Goal: Information Seeking & Learning: Learn about a topic

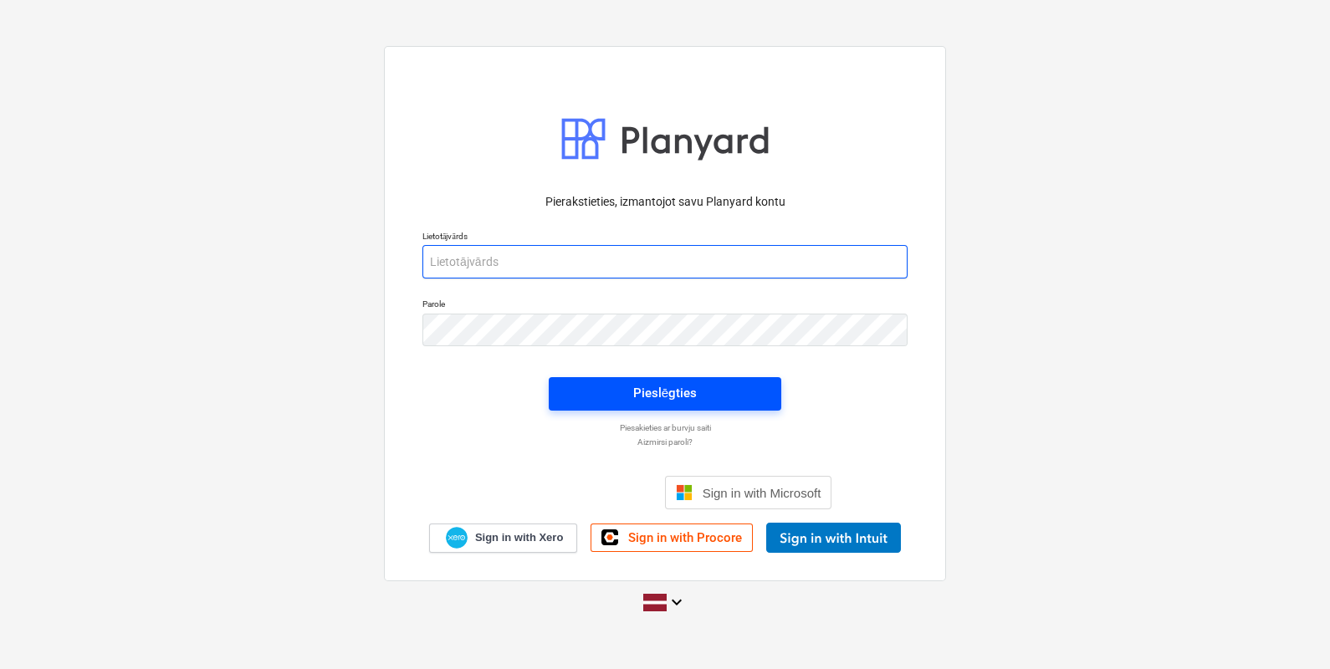
type input "[EMAIL_ADDRESS][DOMAIN_NAME]"
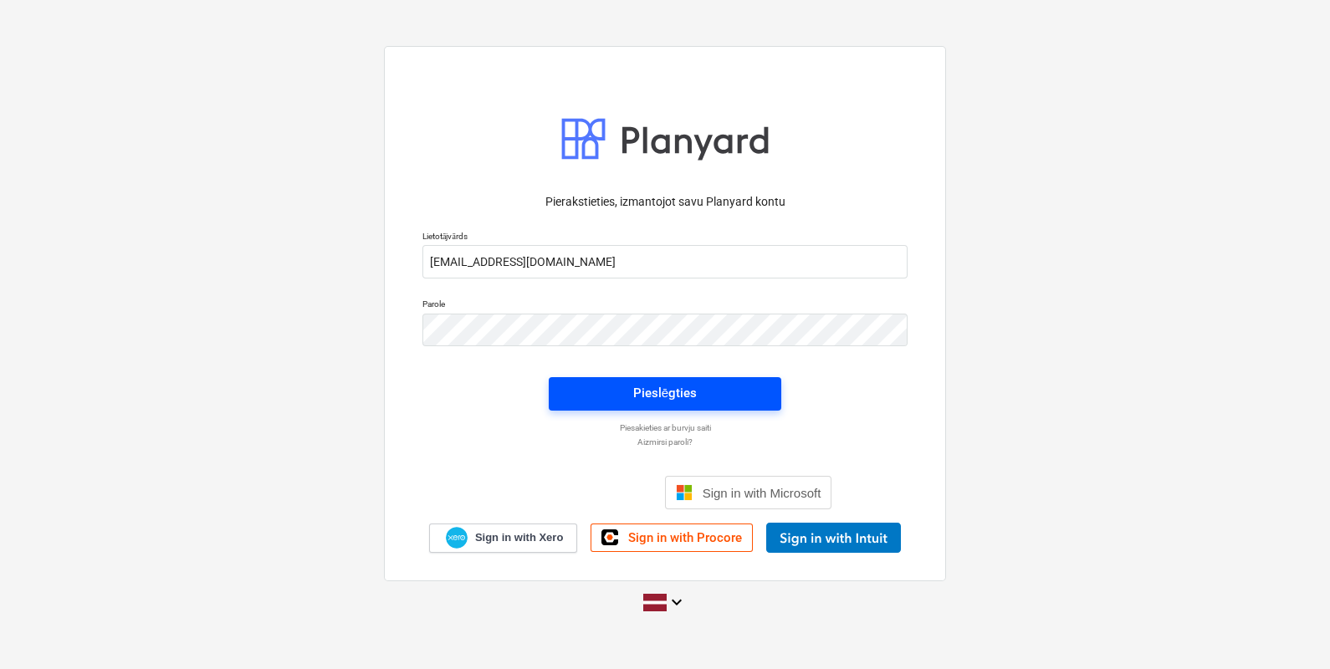
click at [734, 402] on span "Pieslēgties" at bounding box center [665, 393] width 192 height 22
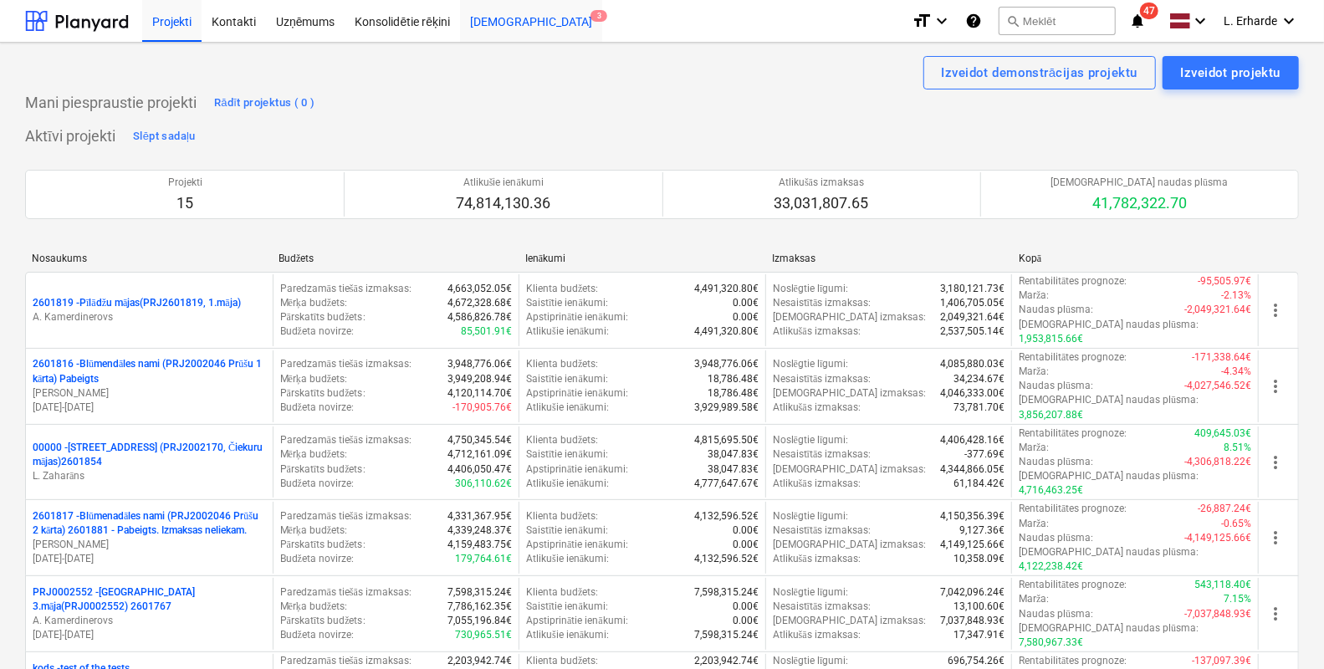
click at [494, 26] on div "Iesūtne 3" at bounding box center [531, 20] width 142 height 43
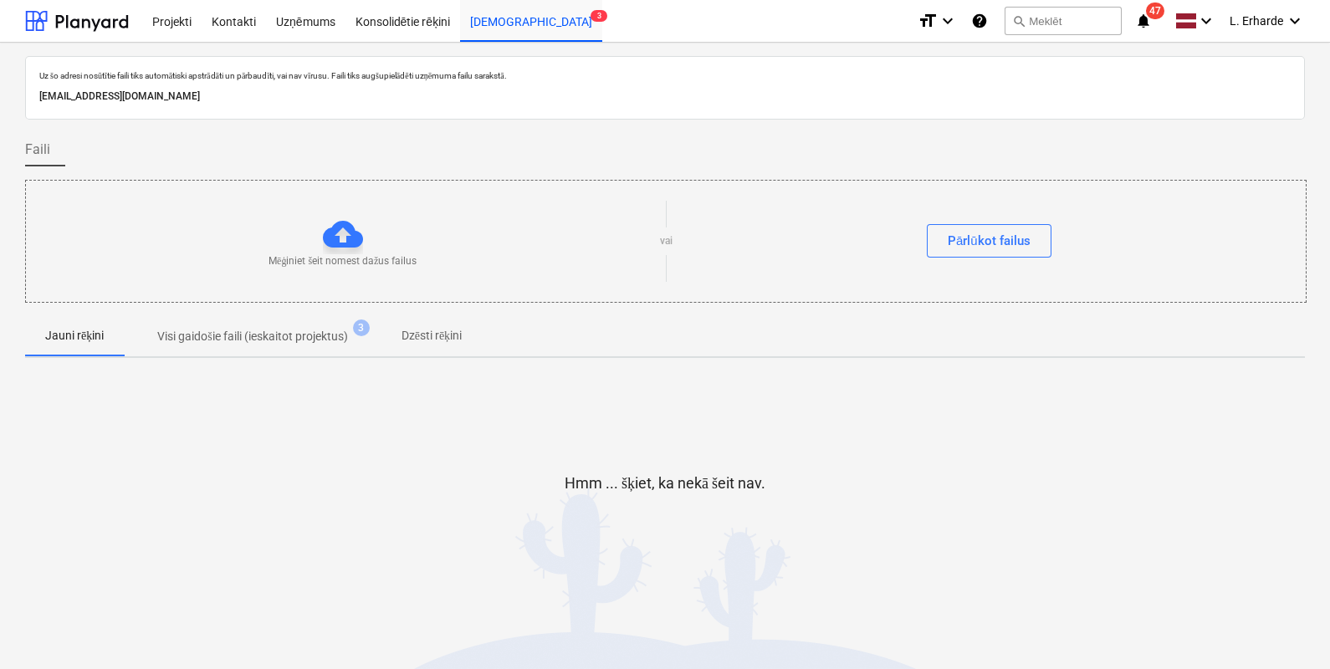
click at [311, 335] on p "Visi gaidošie faili (ieskaitot projektus)" at bounding box center [252, 337] width 190 height 18
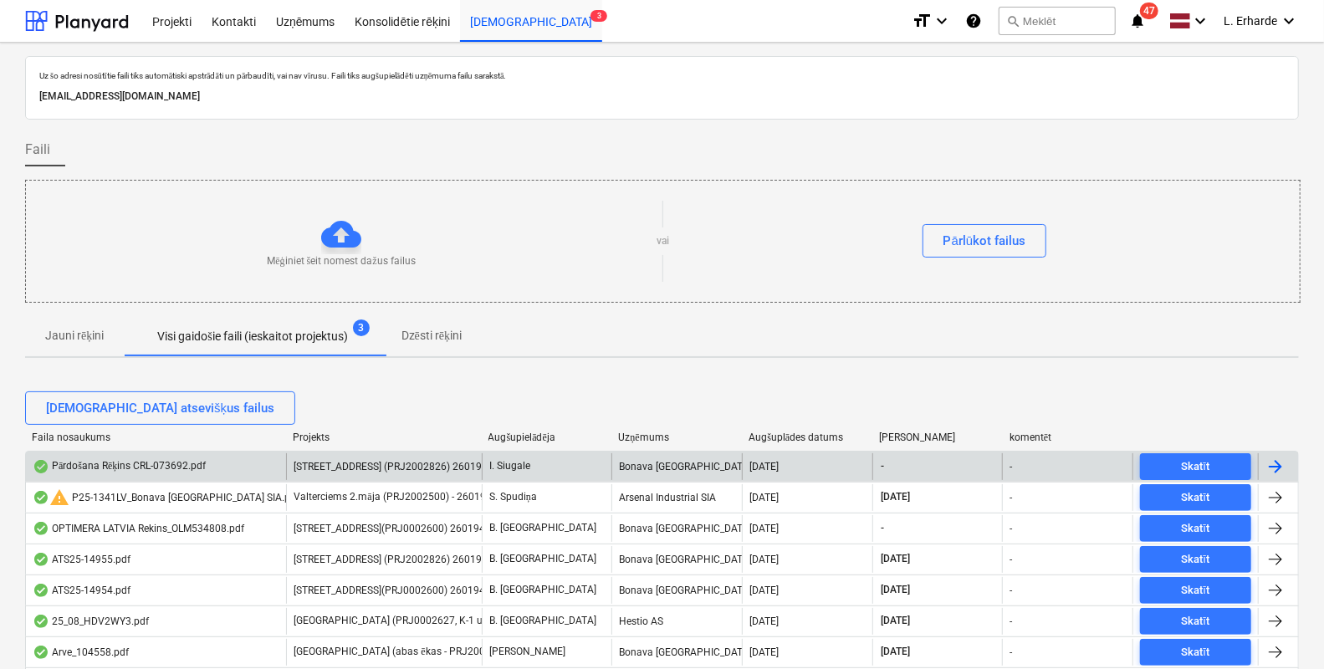
click at [161, 466] on div "Pārdošana Rēķins CRL-073692.pdf" at bounding box center [119, 466] width 173 height 13
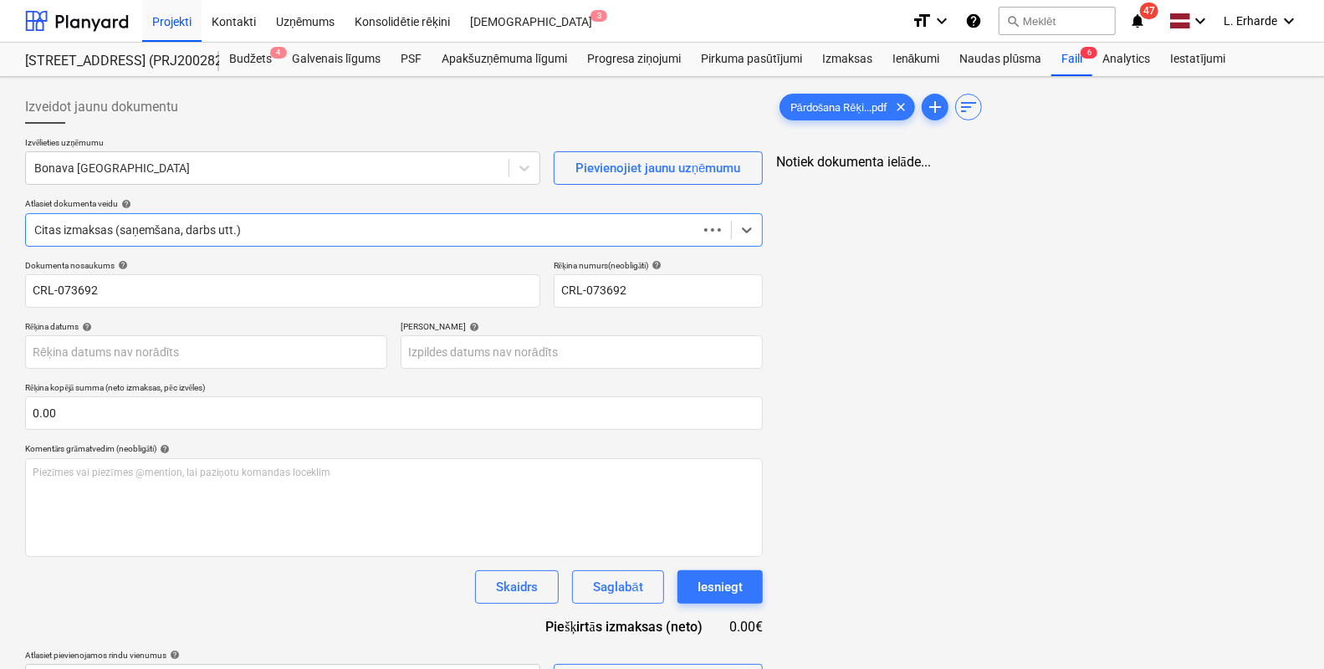
type input "CRL-073692"
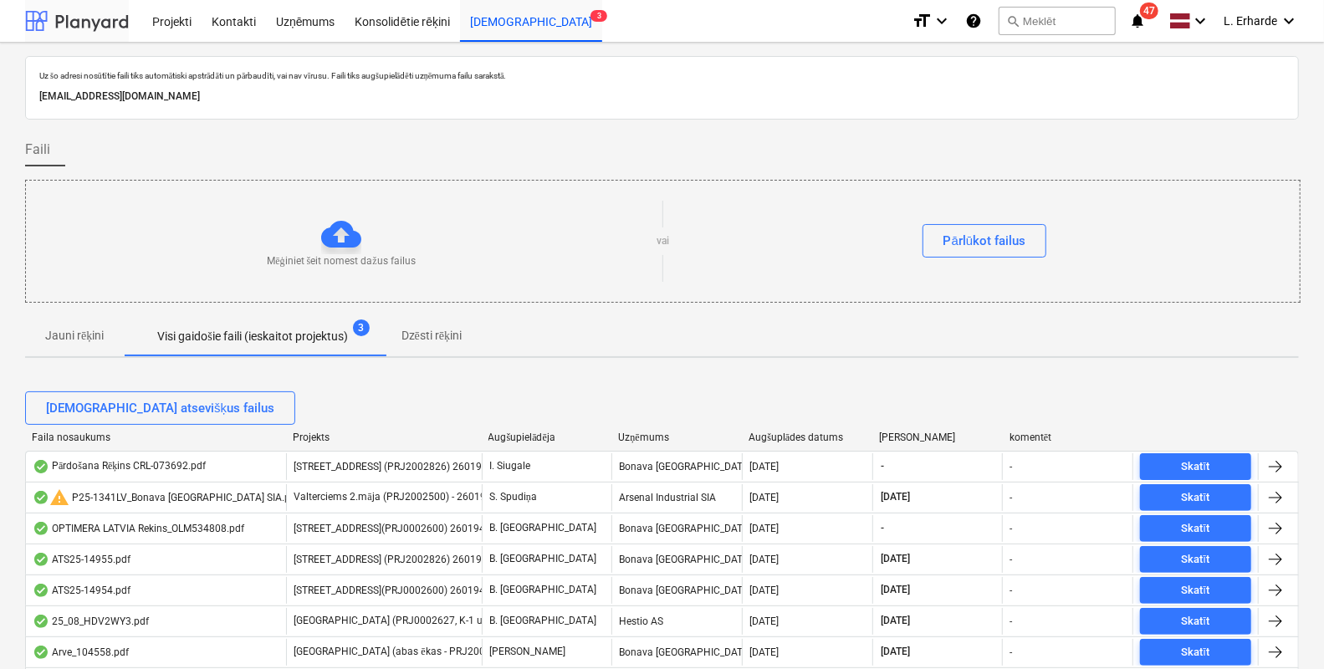
click at [102, 24] on div at bounding box center [77, 21] width 104 height 42
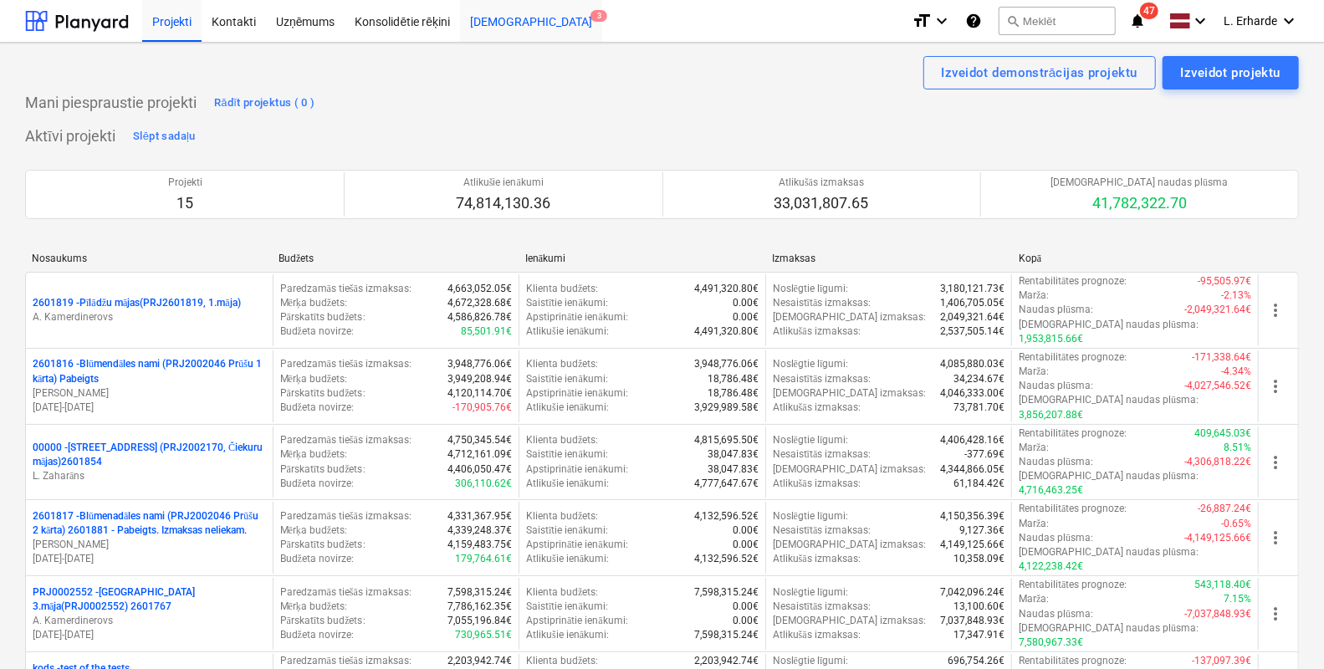
click at [494, 23] on div "Iesūtne 3" at bounding box center [531, 20] width 142 height 43
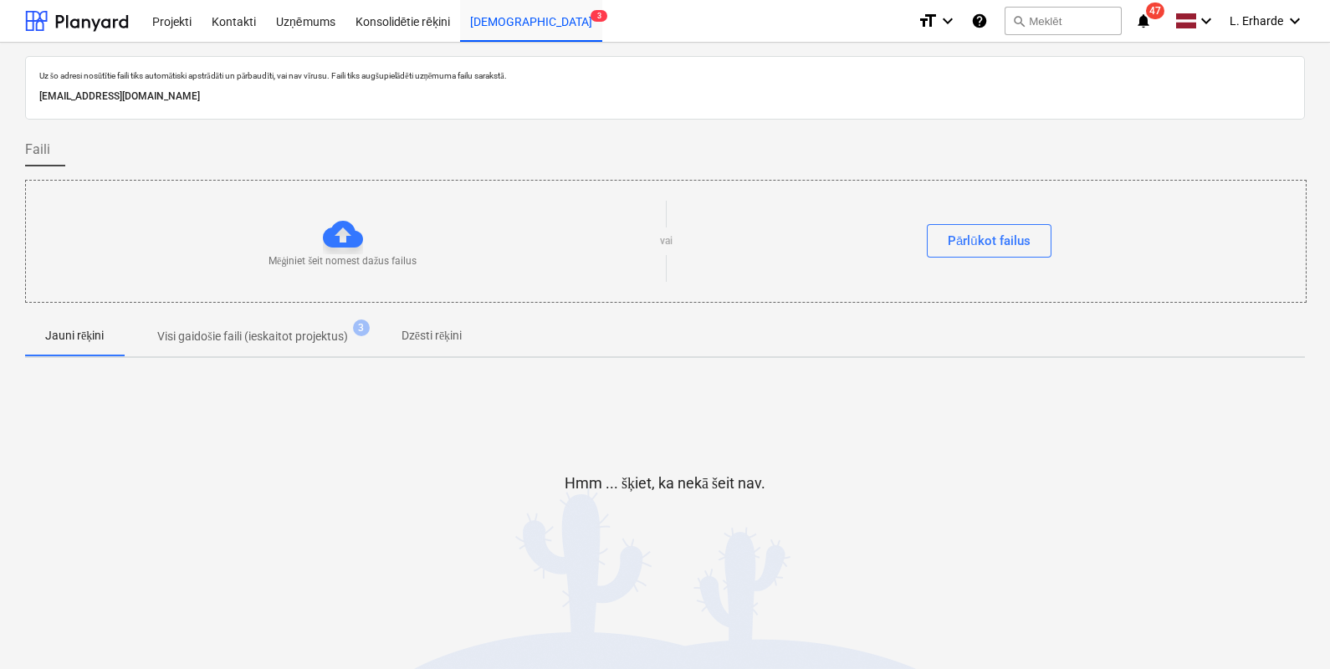
click at [283, 332] on p "Visi gaidošie faili (ieskaitot projektus)" at bounding box center [252, 337] width 190 height 18
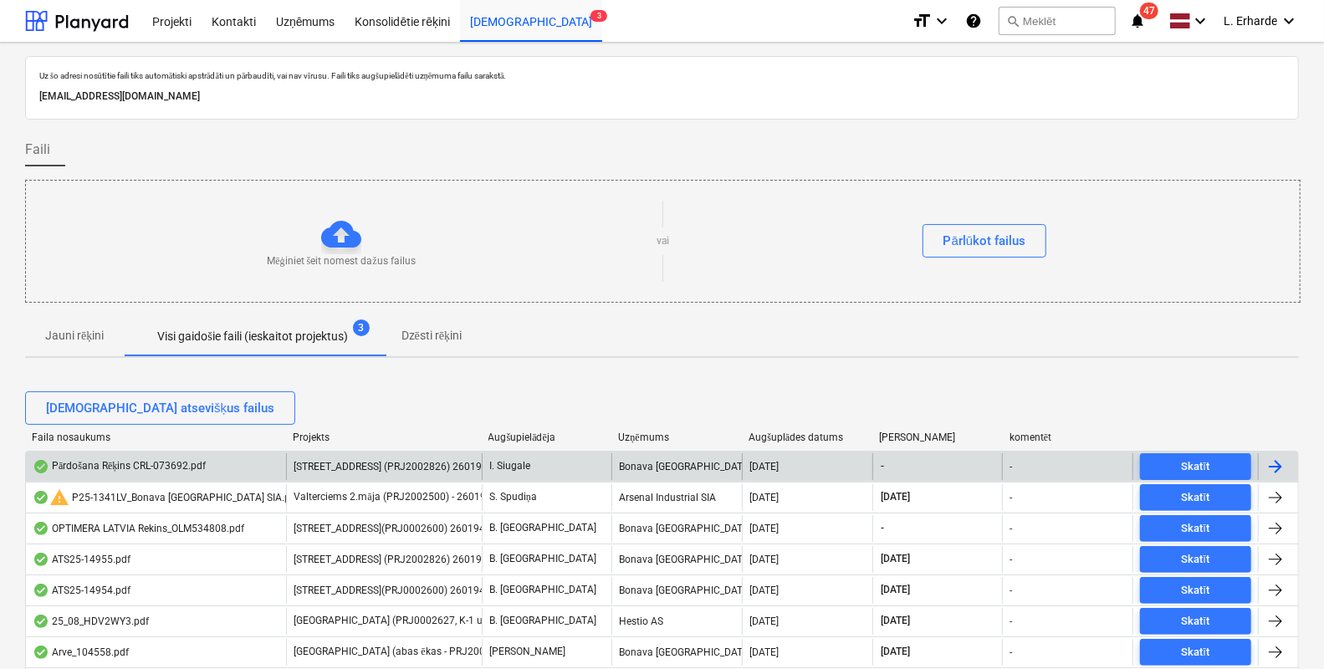
click at [151, 465] on div "Pārdošana Rēķins CRL-073692.pdf" at bounding box center [119, 466] width 173 height 13
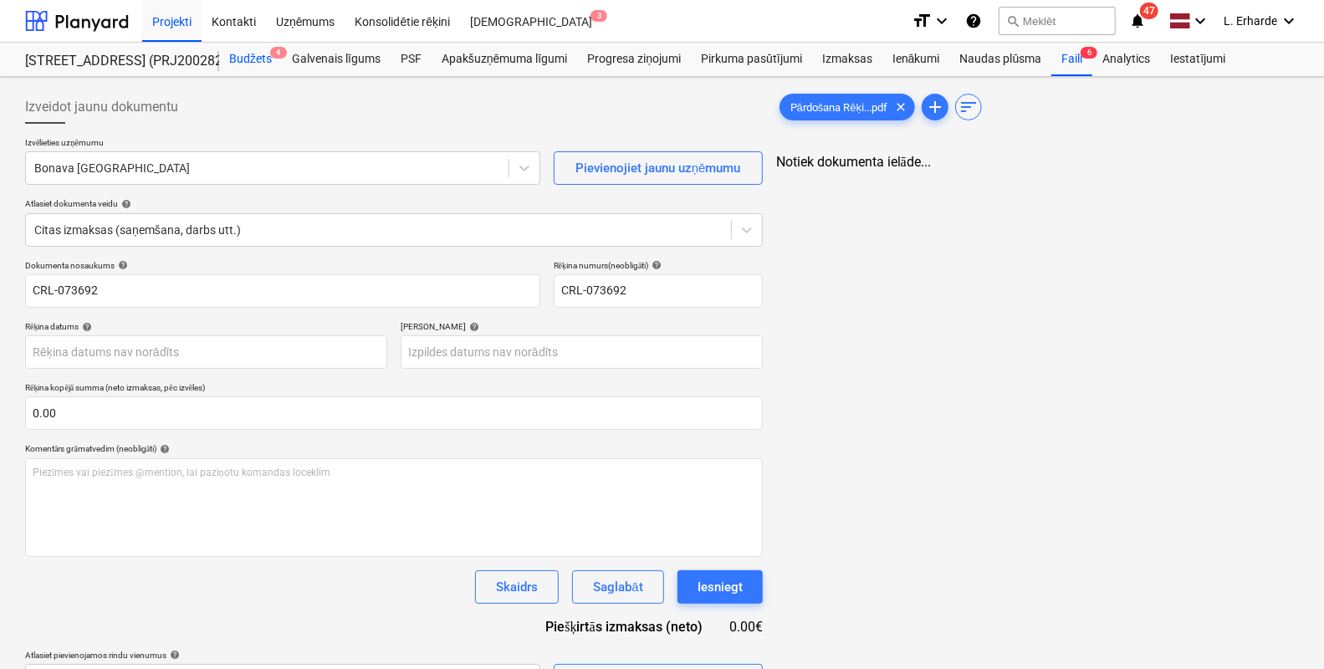
click at [255, 59] on div "Budžets 4" at bounding box center [250, 59] width 63 height 33
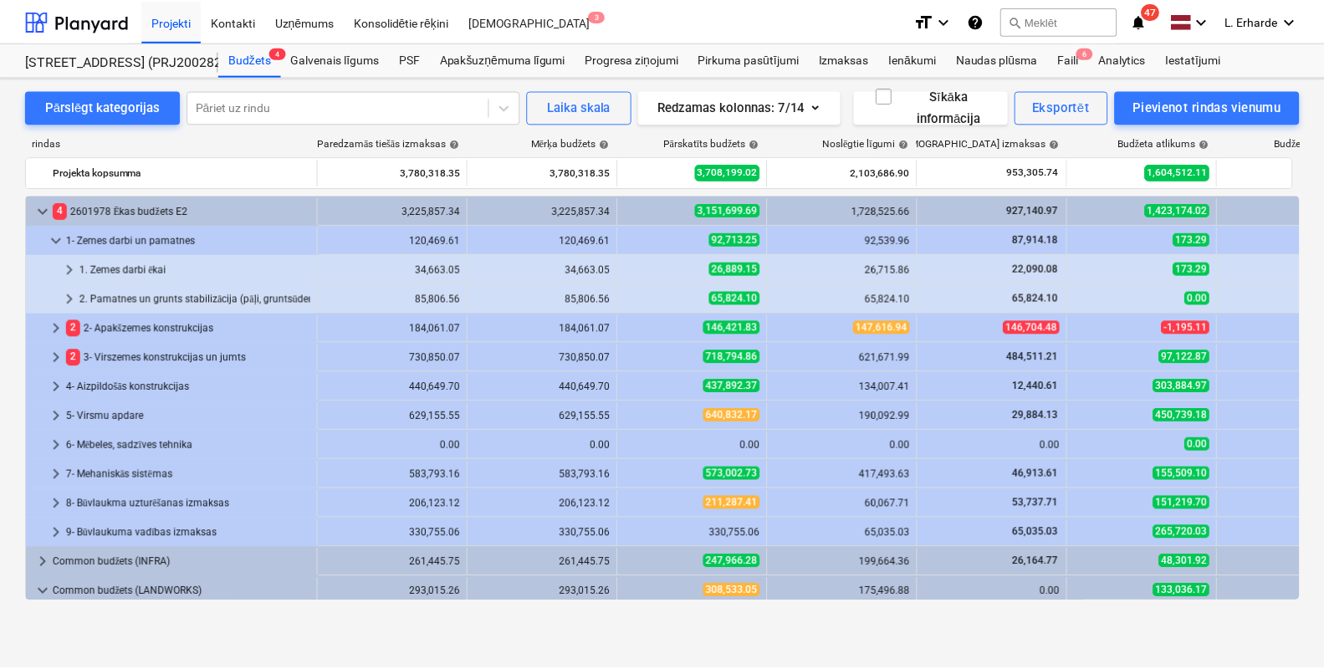
scroll to position [318, 0]
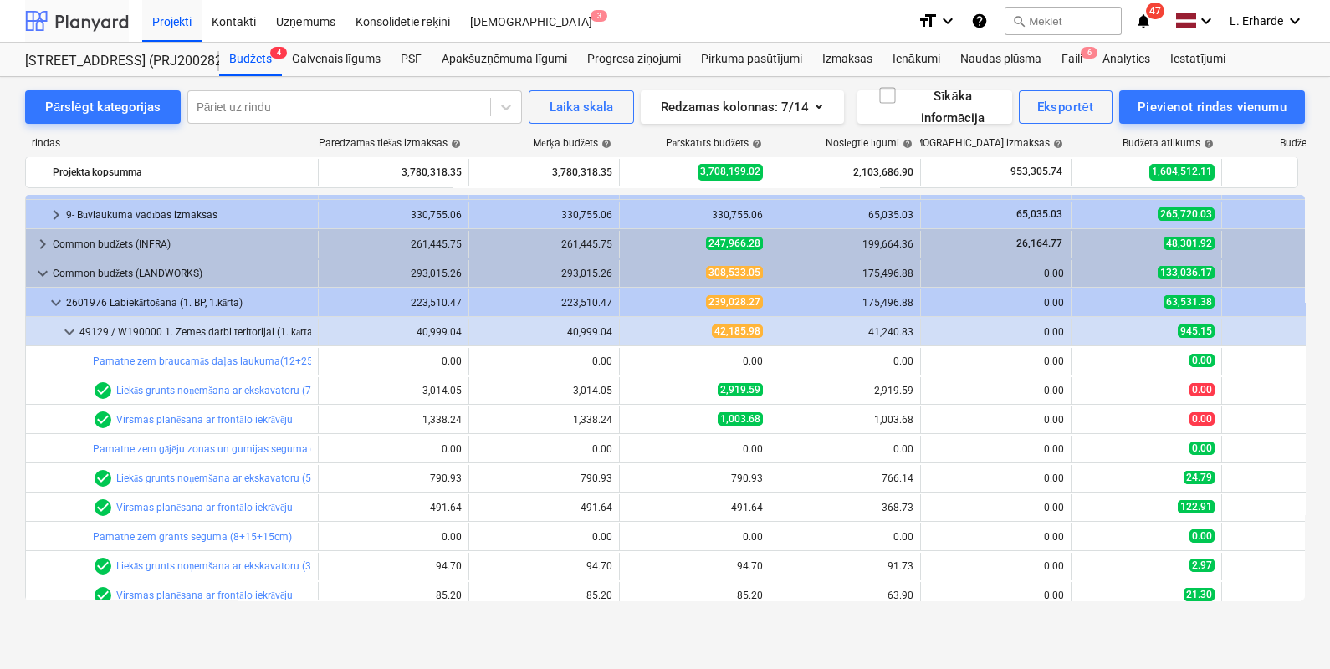
click at [105, 14] on div at bounding box center [77, 21] width 104 height 42
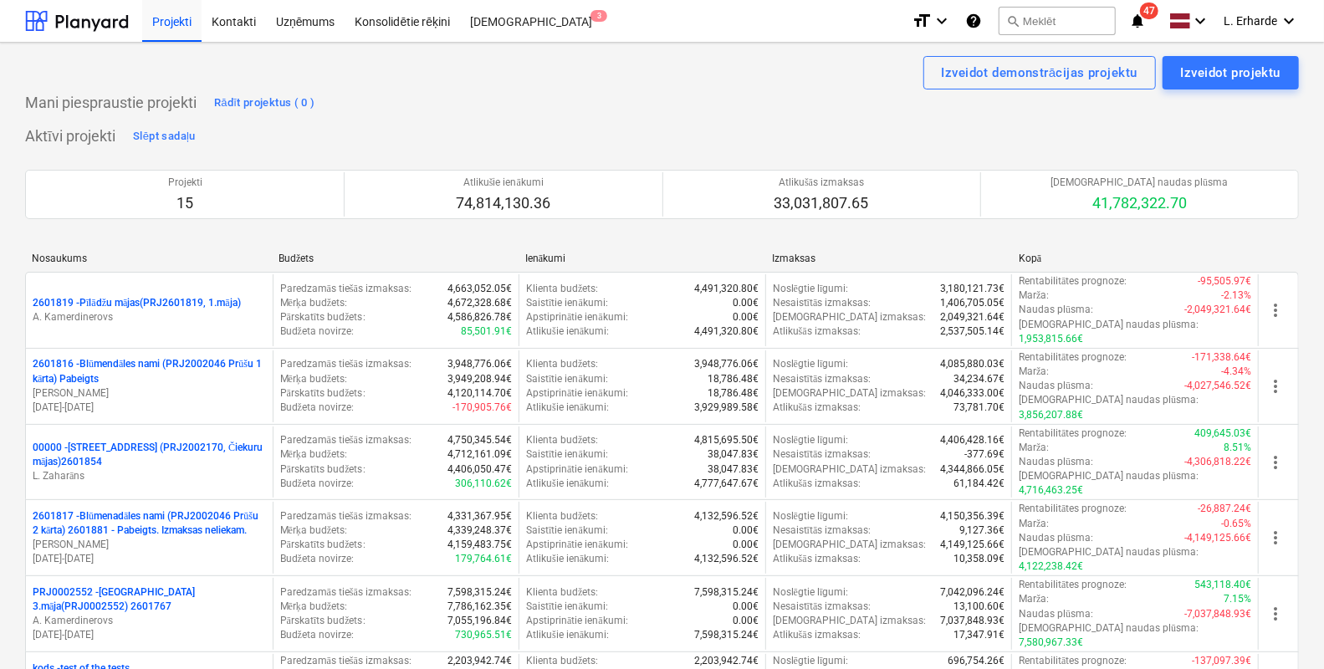
click at [1142, 14] on icon "notifications" at bounding box center [1137, 21] width 17 height 20
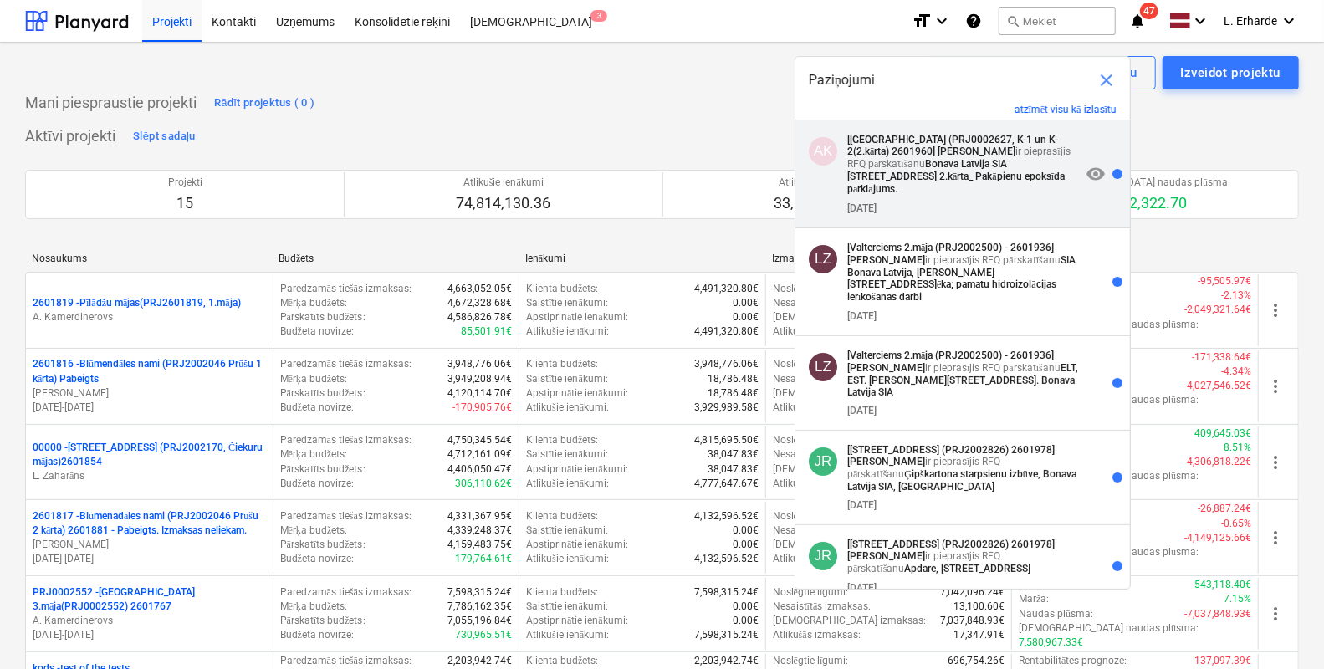
click at [980, 171] on strong "Bonava Latvija SIA TENDERIS Tumes iela 27 2.kārta_ Pakāpienu epoksīda pārklājum…" at bounding box center [955, 176] width 217 height 37
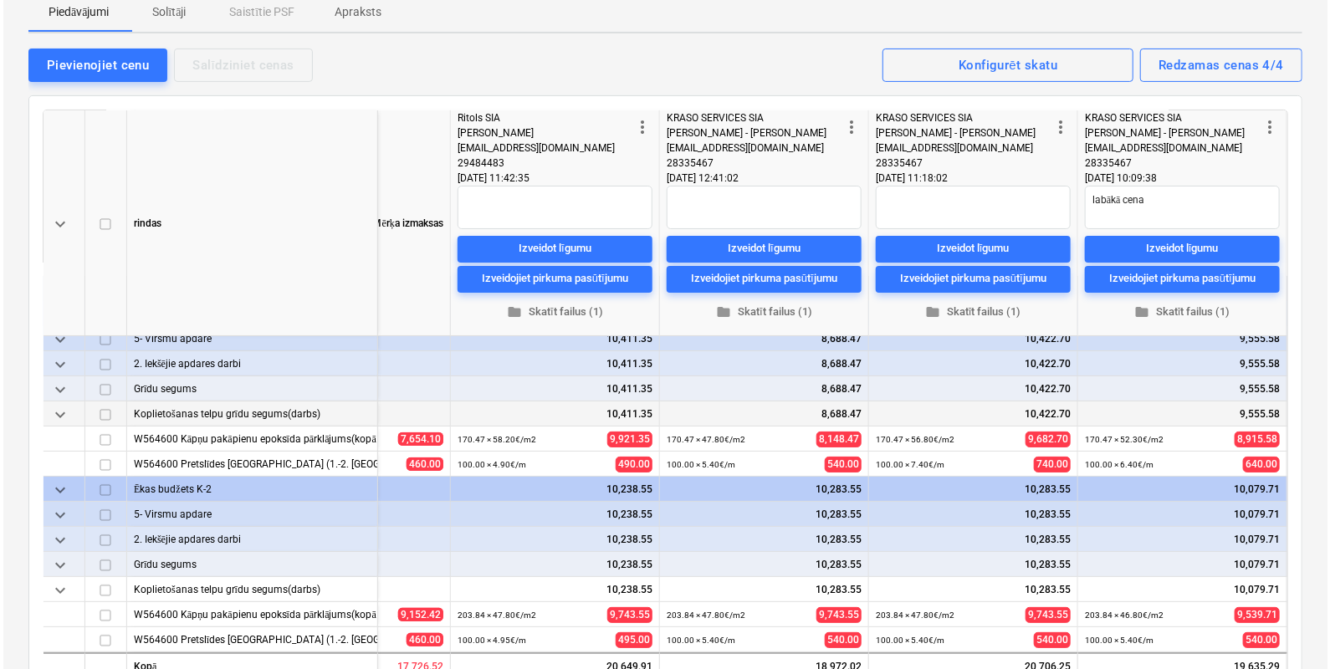
scroll to position [0, 366]
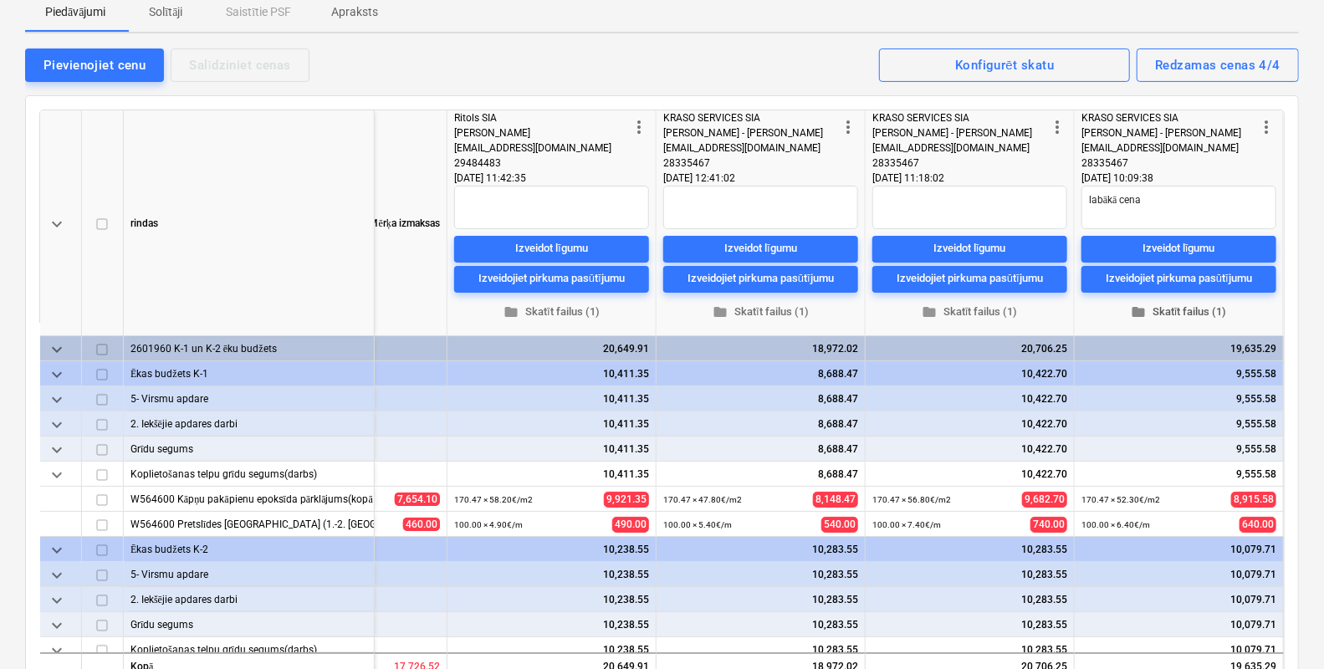
click at [1192, 310] on span "folder Skatīt failus (1)" at bounding box center [1179, 312] width 182 height 19
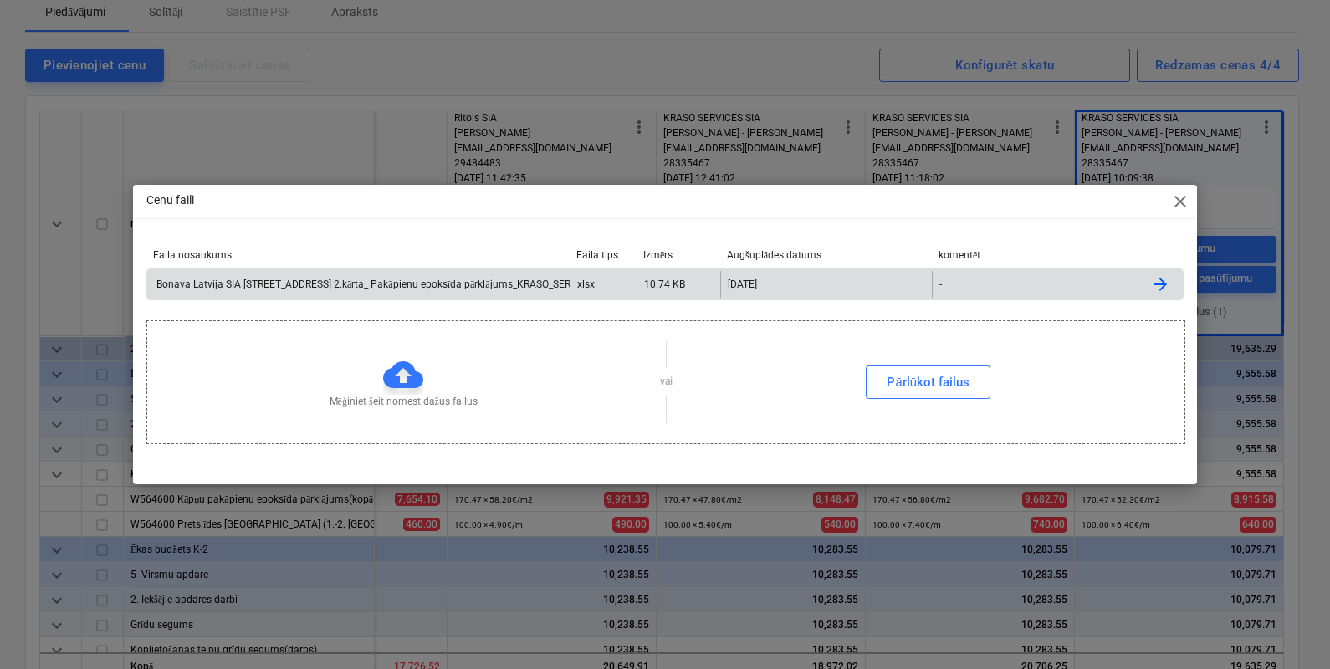
click at [433, 287] on div "Bonava Latvija SIA TENDERIS Tumes iela 27 2.kārta_ Pakāpienu epoksīda pārklājum…" at bounding box center [395, 285] width 483 height 13
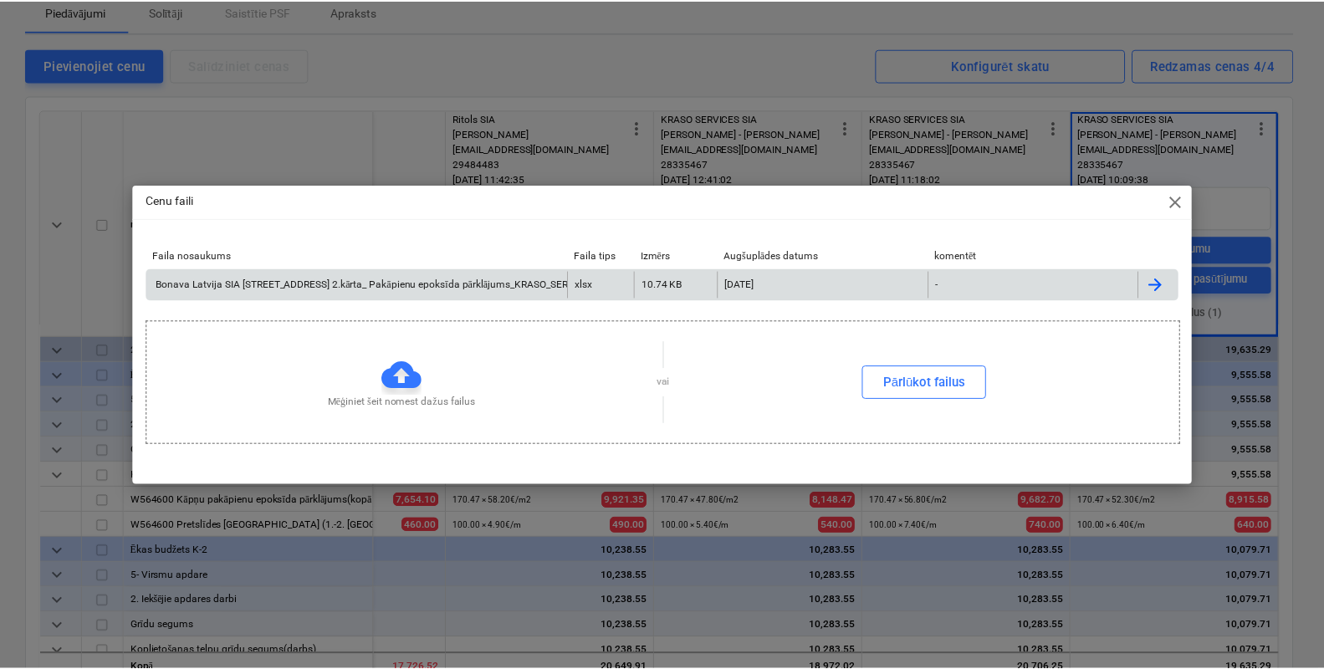
scroll to position [0, 367]
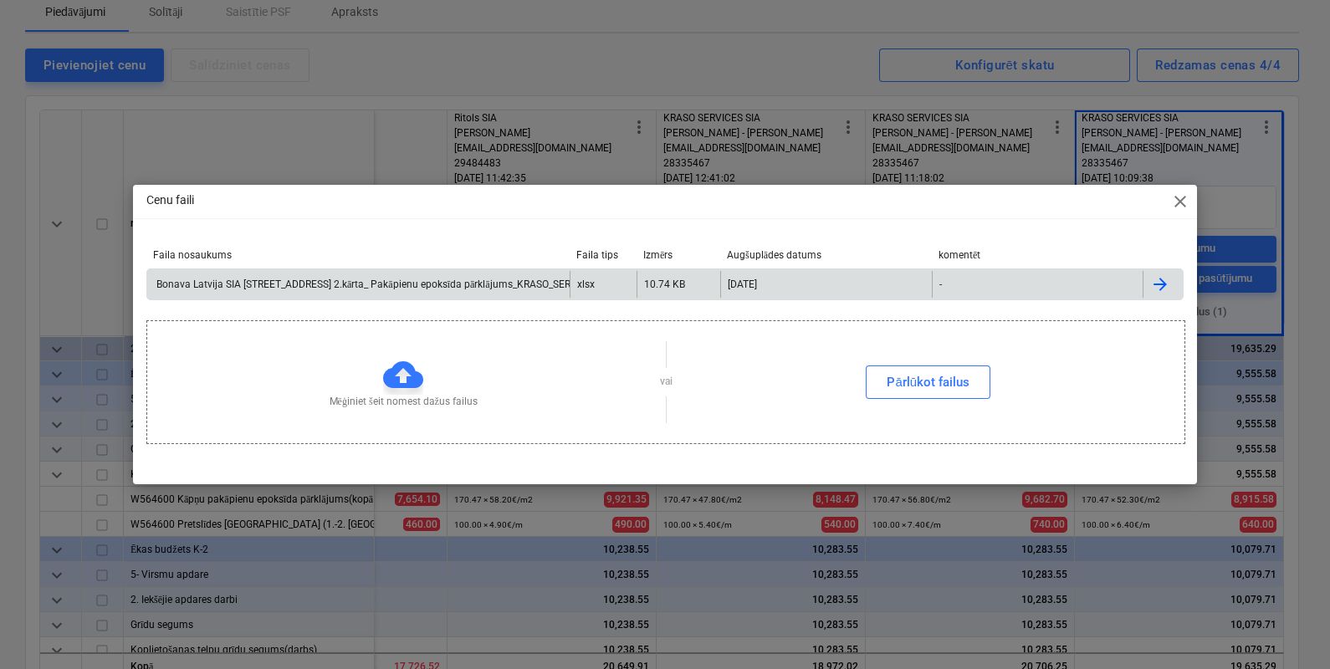
click at [576, 78] on div "Cenu faili close Faila nosaukums Faila tips Izmērs Augšuplādes datums komentēt …" at bounding box center [665, 334] width 1330 height 669
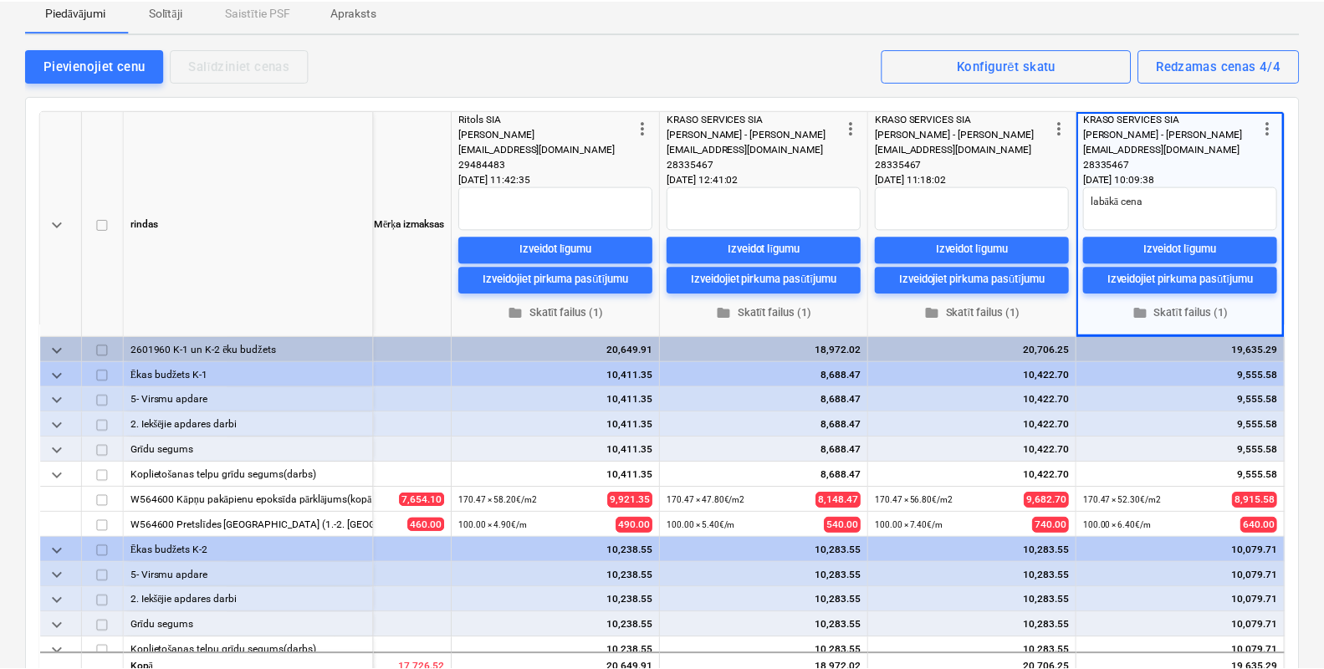
scroll to position [0, 361]
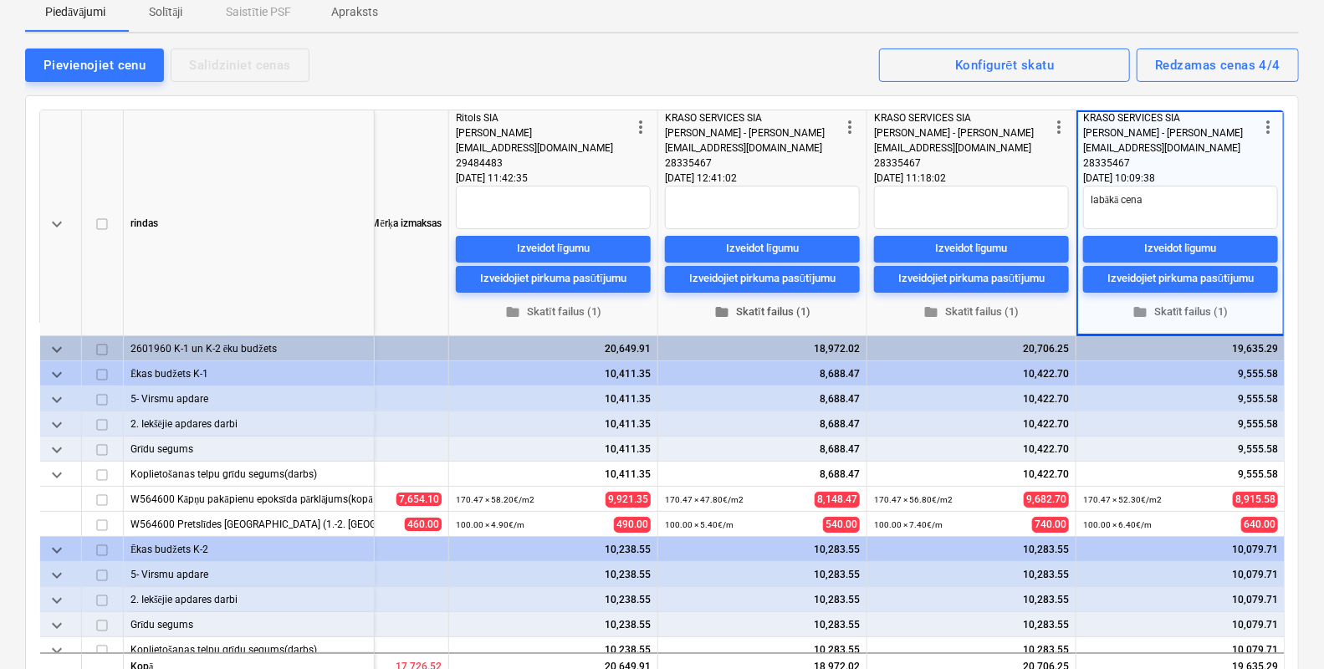
click at [786, 313] on span "folder Skatīt failus (1)" at bounding box center [763, 312] width 182 height 19
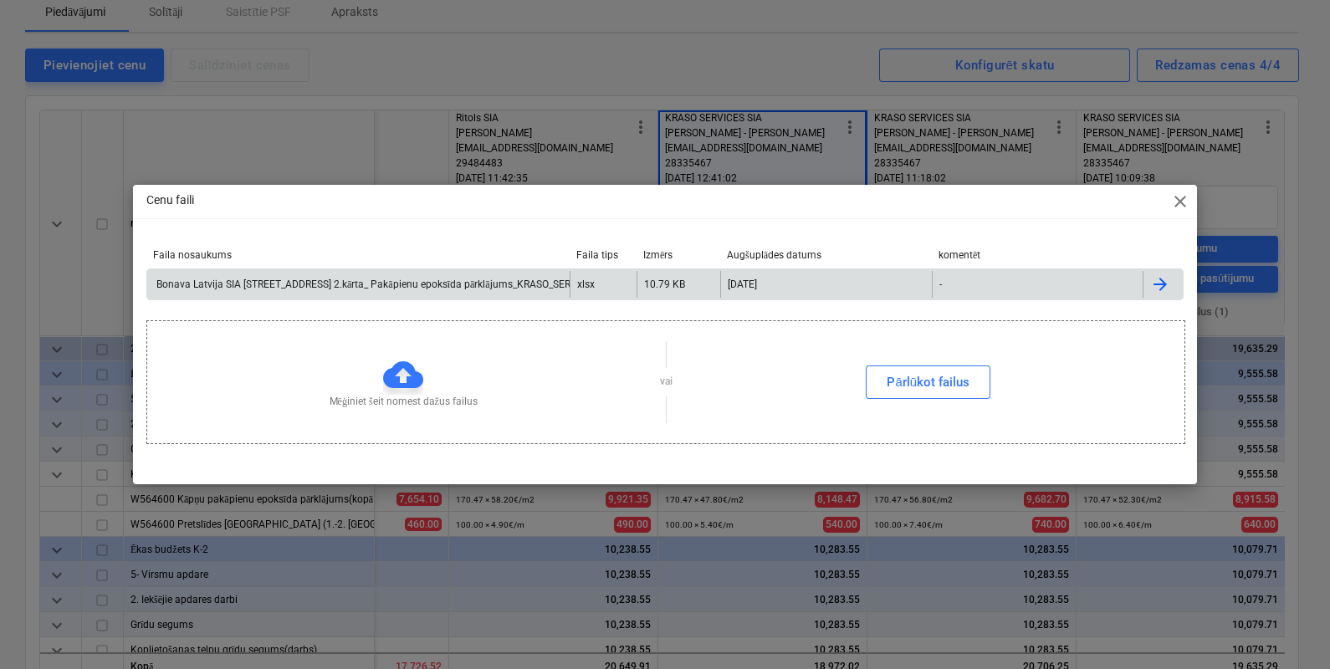
click at [448, 287] on div "Bonava Latvija SIA TENDERIS Tumes iela 27 2.kārta_ Pakāpienu epoksīda pārklājum…" at bounding box center [386, 285] width 464 height 13
drag, startPoint x: 607, startPoint y: 70, endPoint x: 621, endPoint y: 66, distance: 14.0
click at [607, 70] on div "Cenu faili close Faila nosaukums Faila tips Izmērs Augšuplādes datums komentēt …" at bounding box center [665, 334] width 1330 height 669
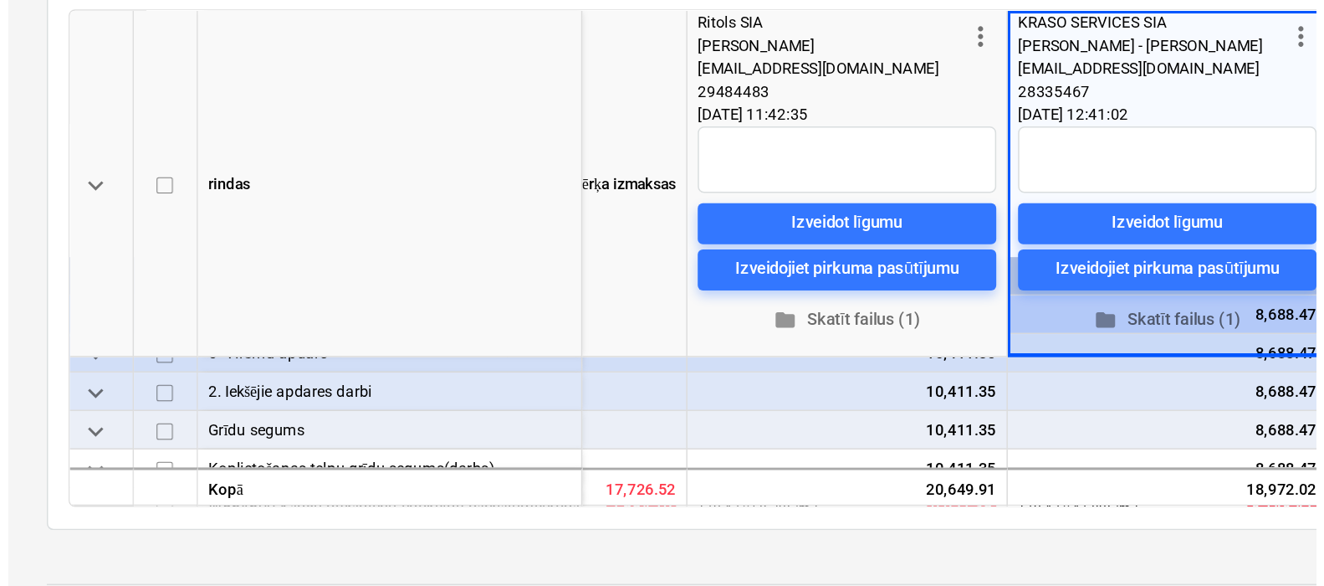
scroll to position [65, 366]
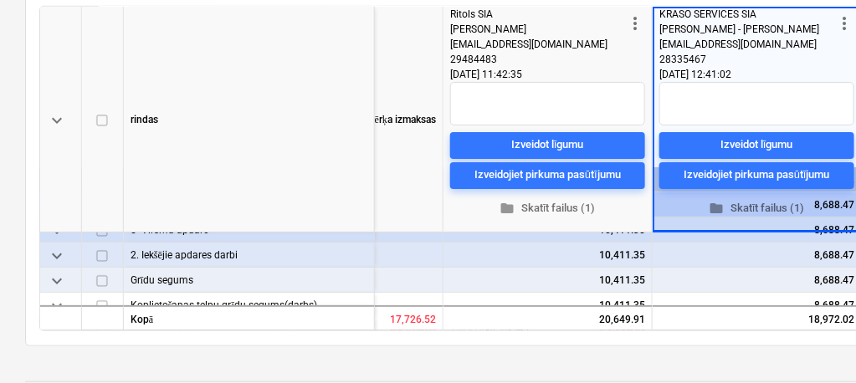
type textarea "x"
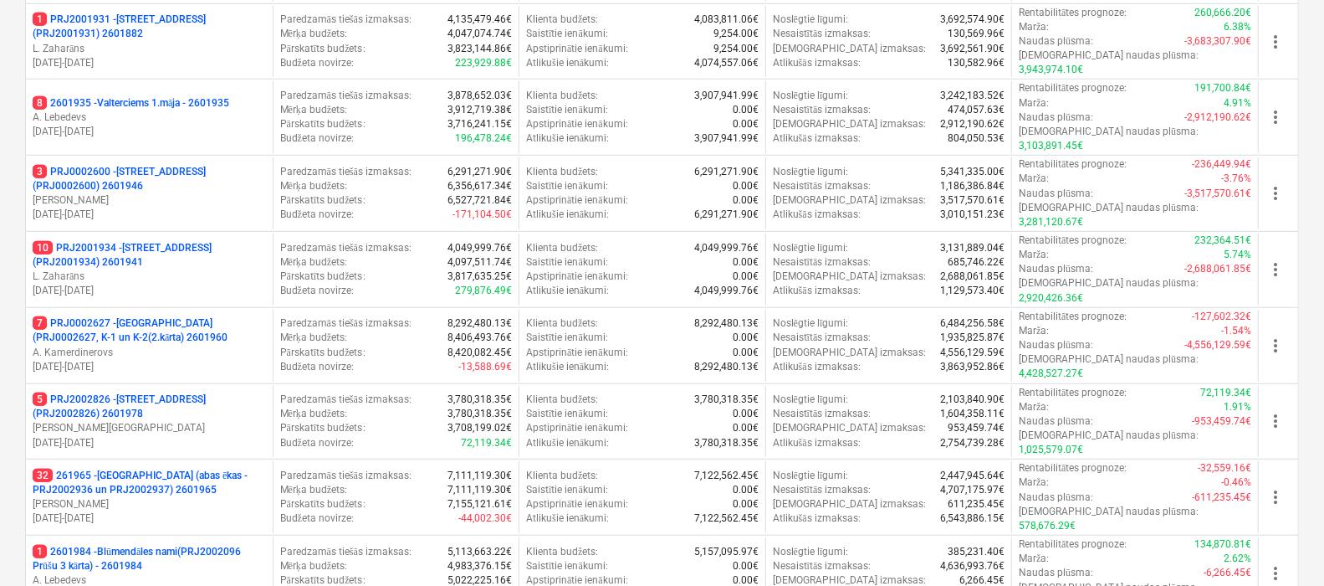
scroll to position [706, 0]
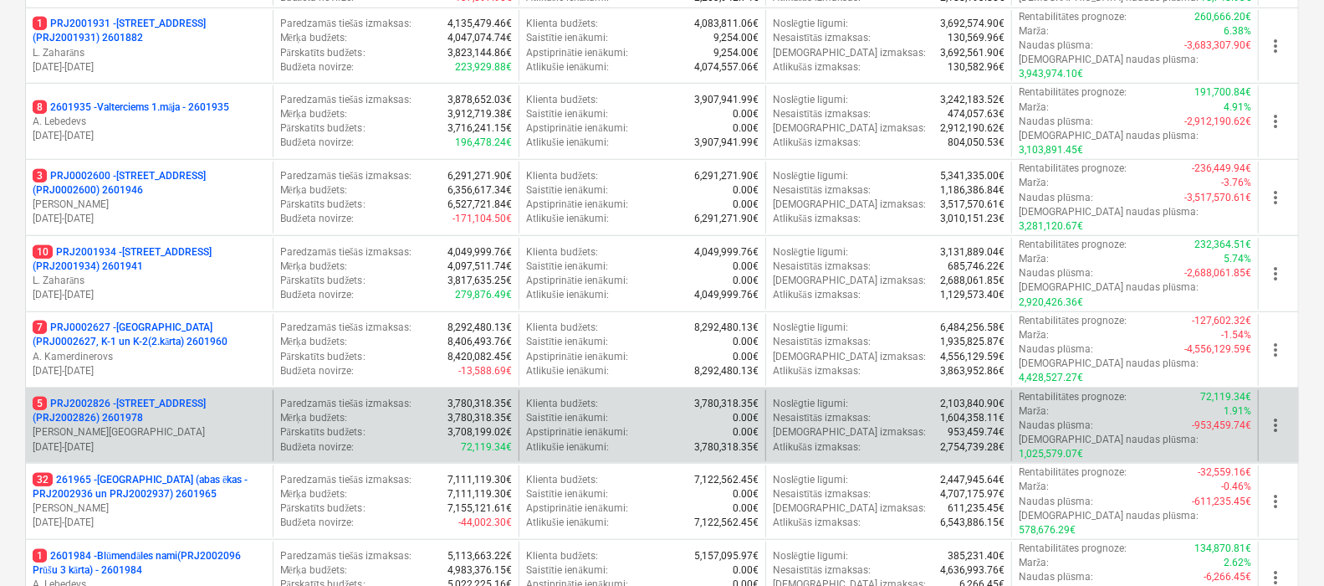
click at [121, 396] on p "5 PRJ2002826 - [STREET_ADDRESS] (PRJ2002826) 2601978" at bounding box center [149, 410] width 233 height 28
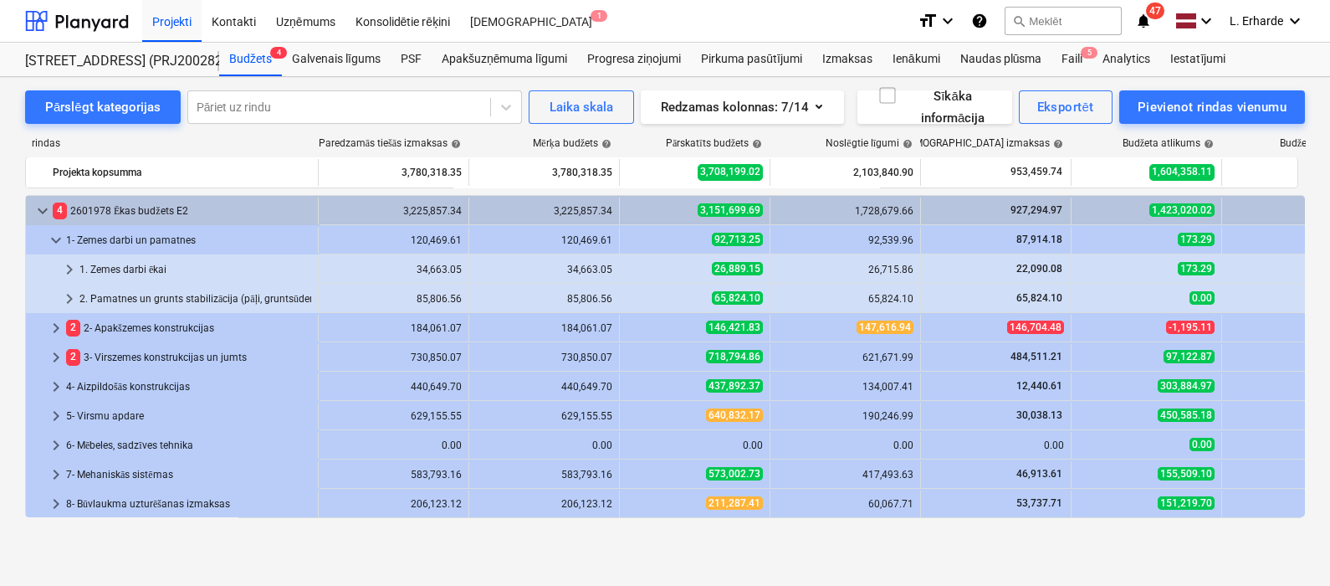
scroll to position [318, 0]
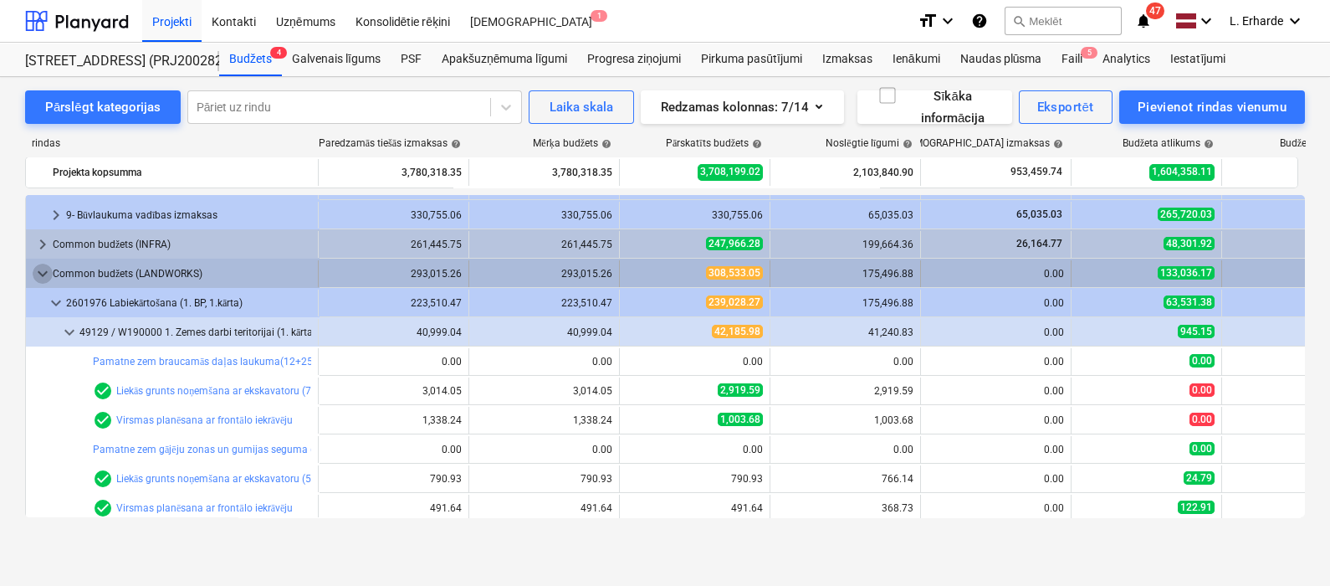
click at [43, 263] on span "keyboard_arrow_down" at bounding box center [43, 273] width 20 height 20
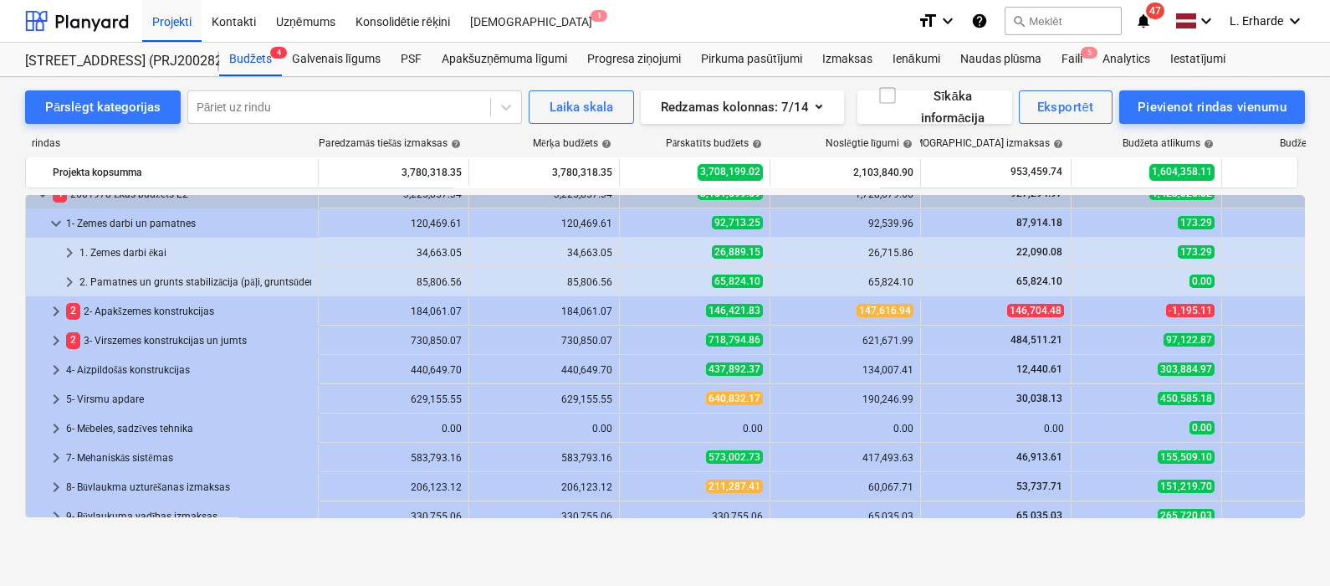
scroll to position [0, 0]
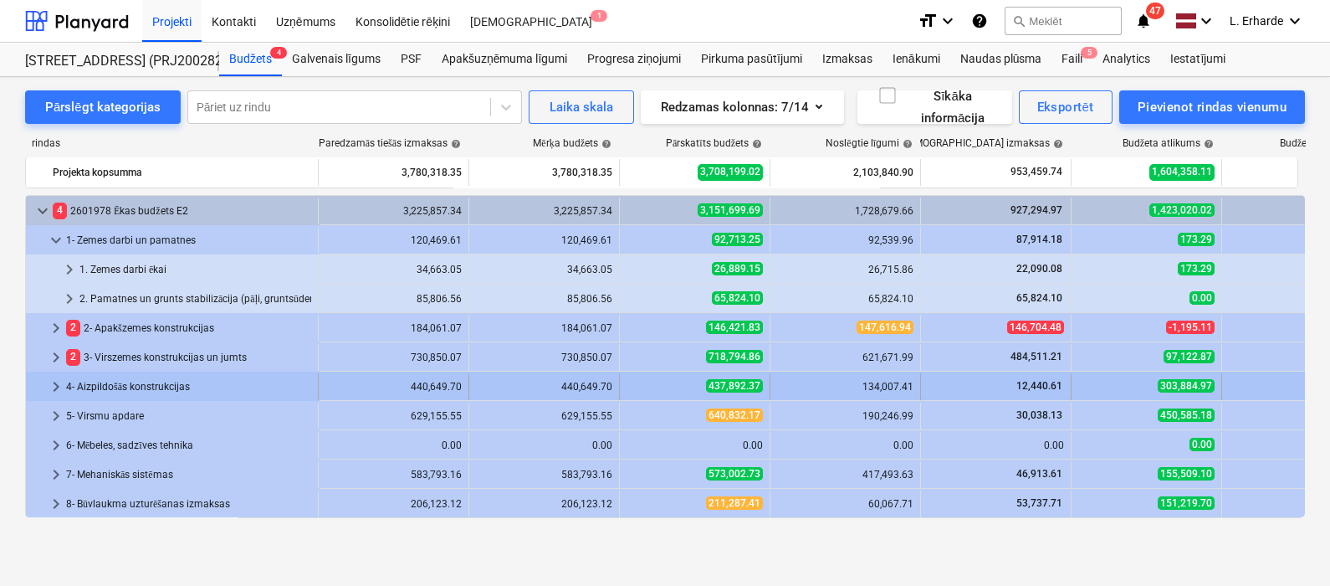
click at [58, 388] on span "keyboard_arrow_right" at bounding box center [56, 386] width 20 height 20
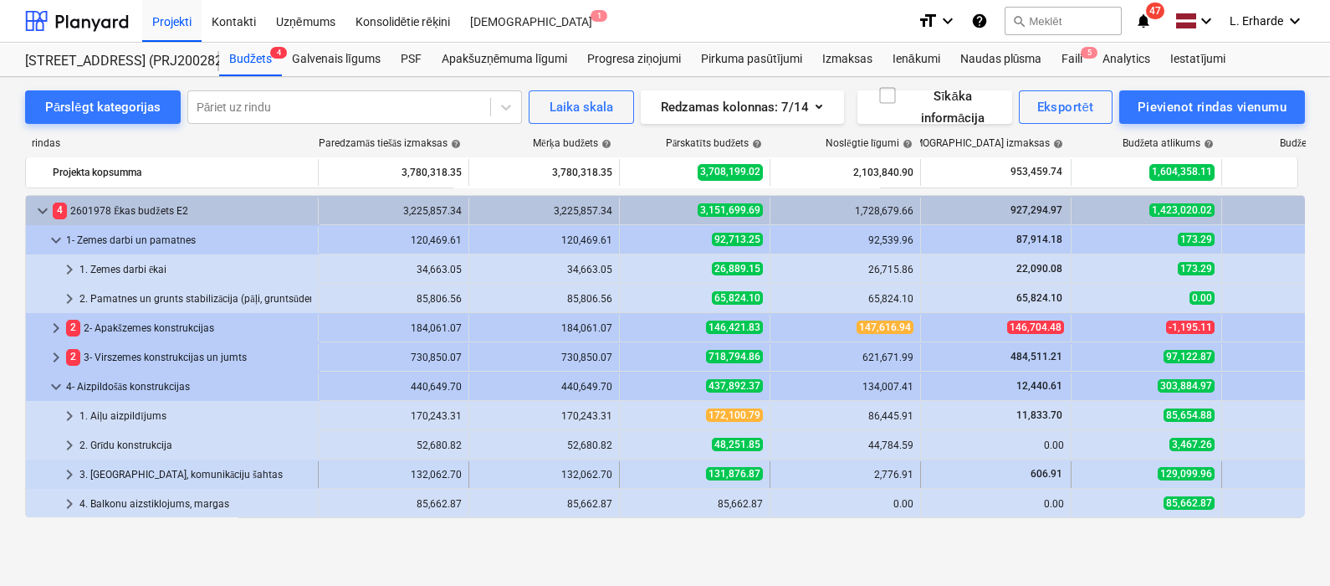
click at [69, 470] on span "keyboard_arrow_right" at bounding box center [69, 474] width 20 height 20
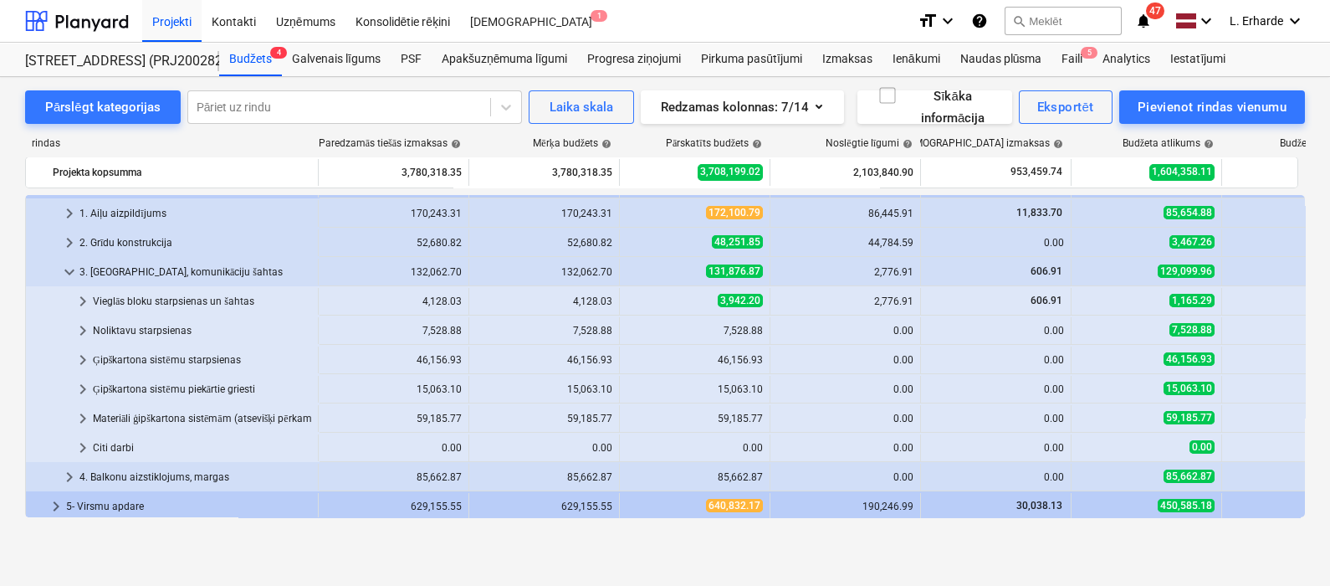
scroll to position [207, 0]
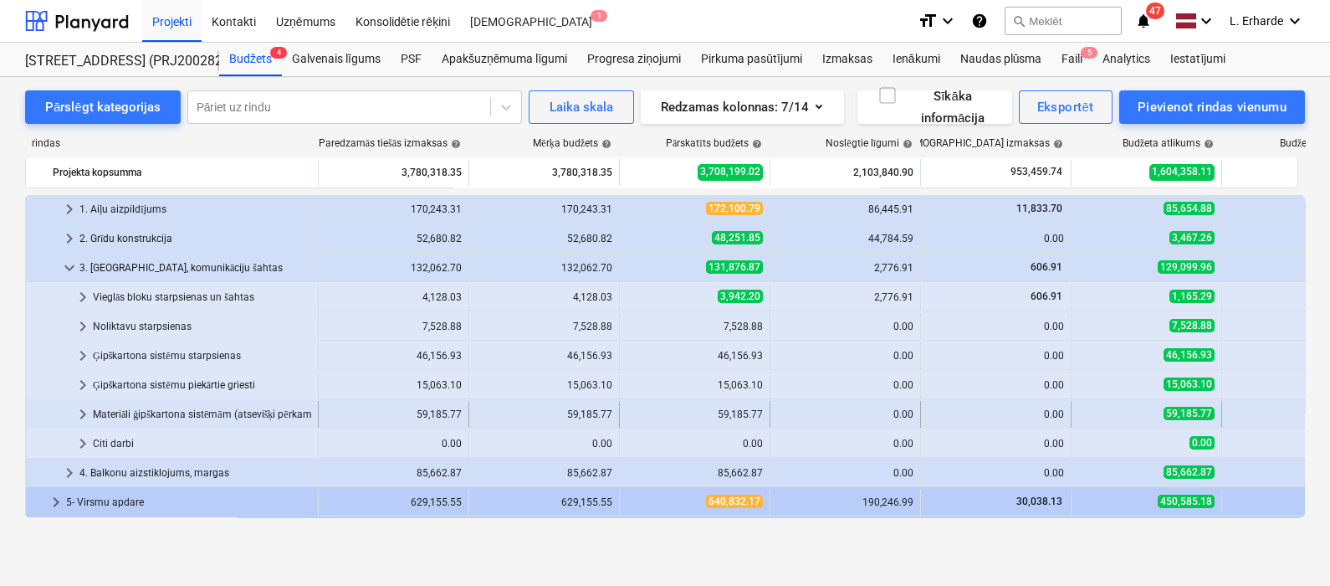
click at [79, 407] on span "keyboard_arrow_right" at bounding box center [83, 414] width 20 height 20
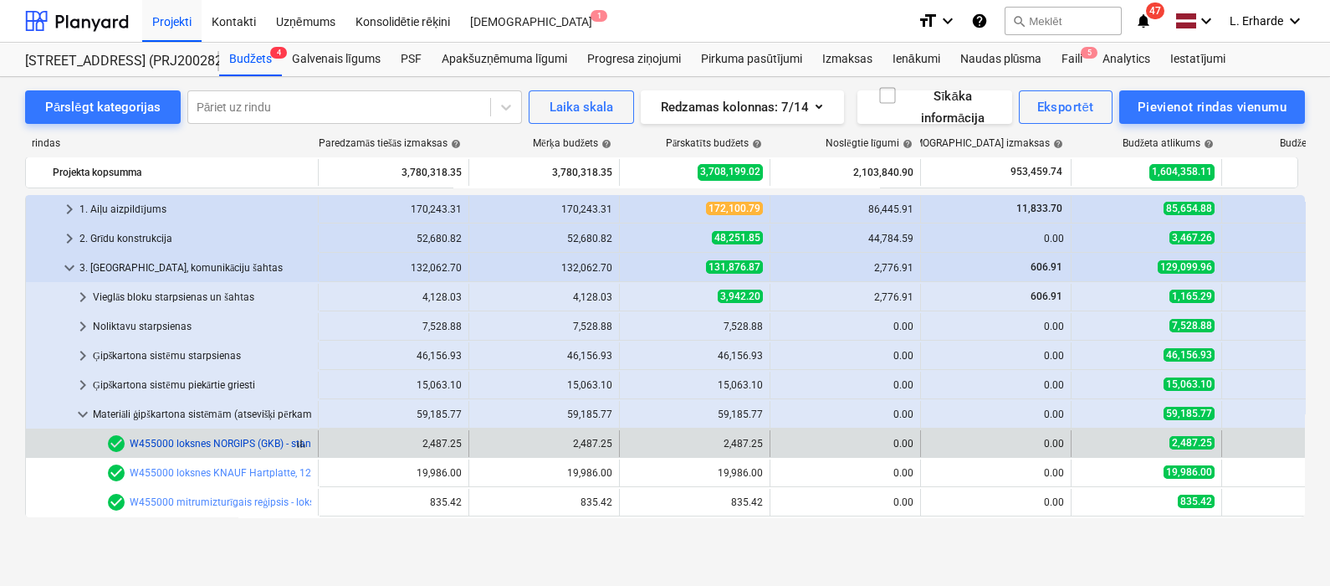
click at [257, 443] on link "W455000 loksnes NORGIPS (GKB) - standarta reģipsis, 12,5mm," at bounding box center [273, 443] width 286 height 12
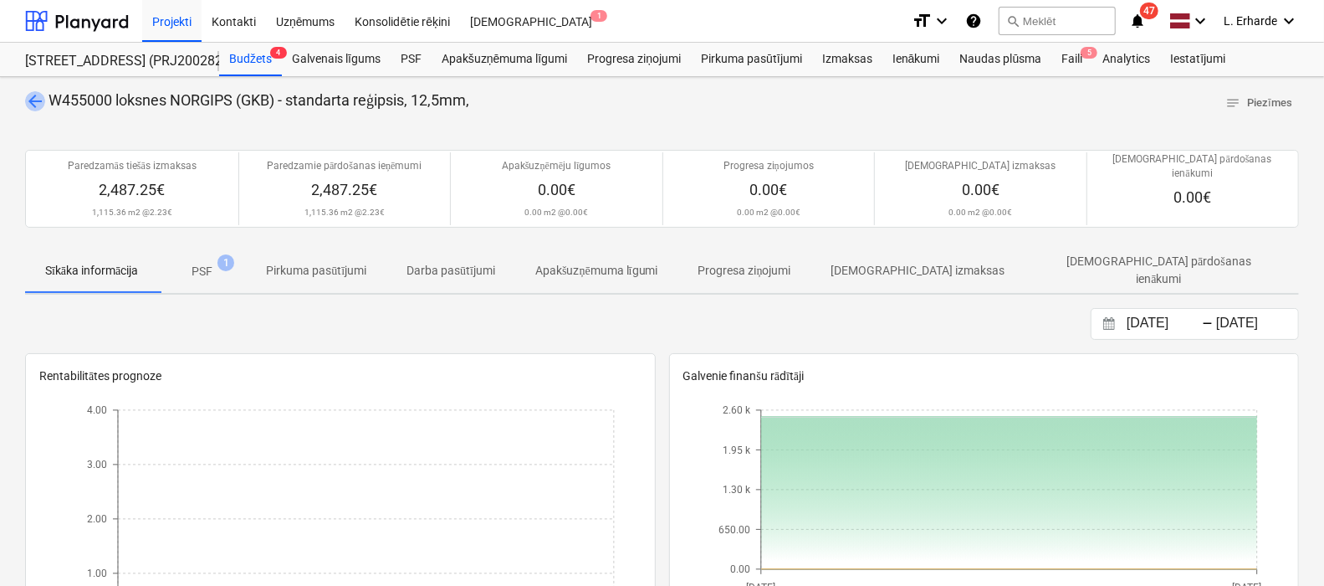
click at [38, 102] on span "arrow_back" at bounding box center [35, 101] width 20 height 20
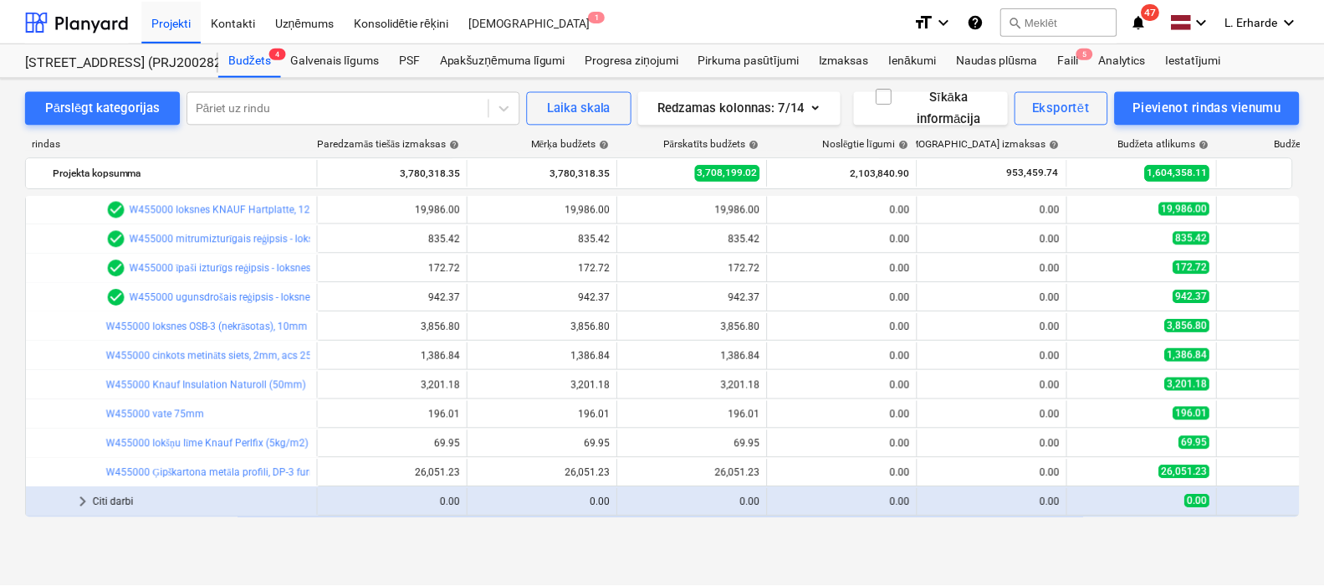
scroll to position [475, 0]
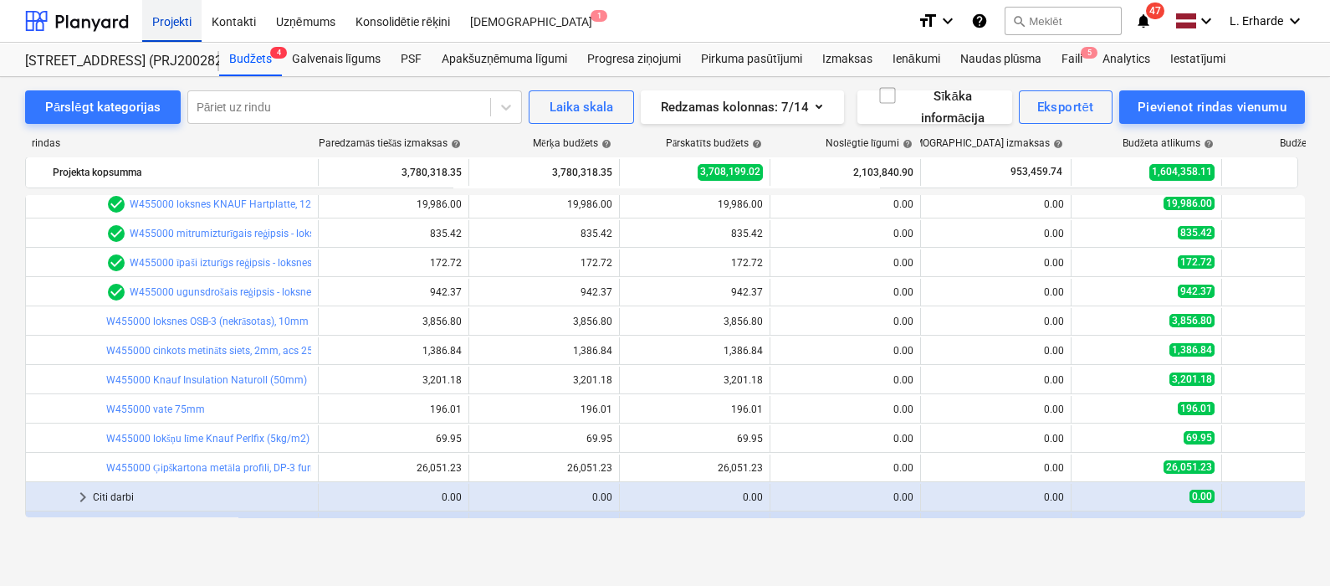
click at [176, 18] on div "Projekti" at bounding box center [171, 20] width 59 height 43
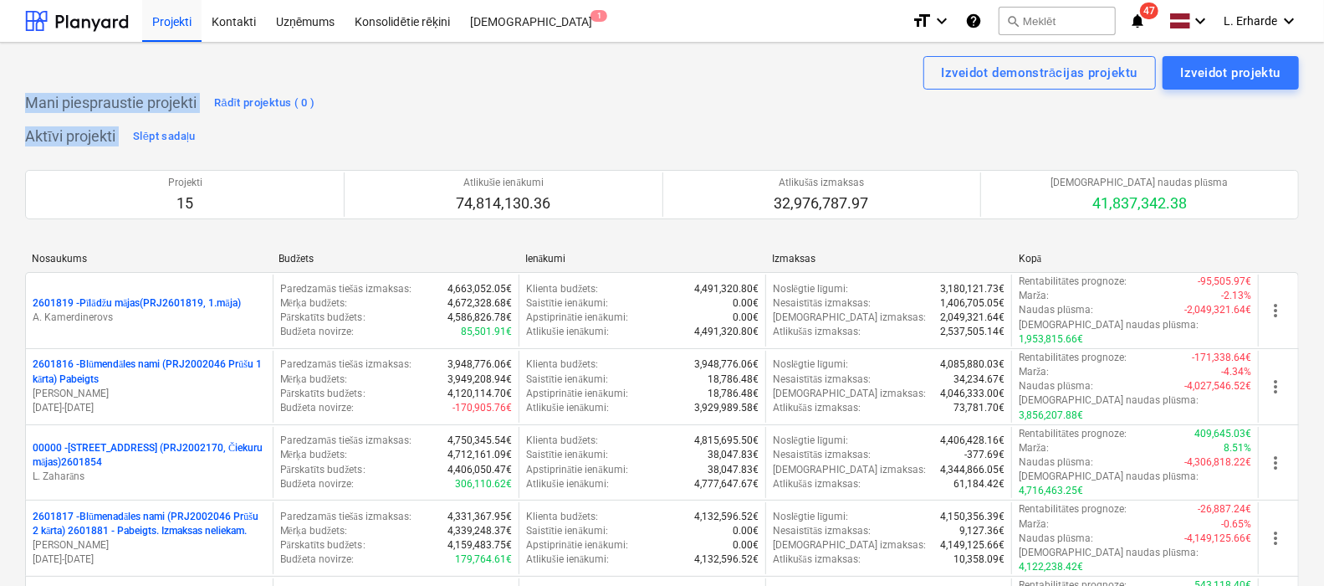
drag, startPoint x: 1323, startPoint y: 71, endPoint x: 1333, endPoint y: 145, distance: 74.3
click at [1324, 145] on html "Projekti Kontakti Uzņēmums Konsolidētie rēķini Iesūtne 1 format_size keyboard_a…" at bounding box center [662, 293] width 1324 height 586
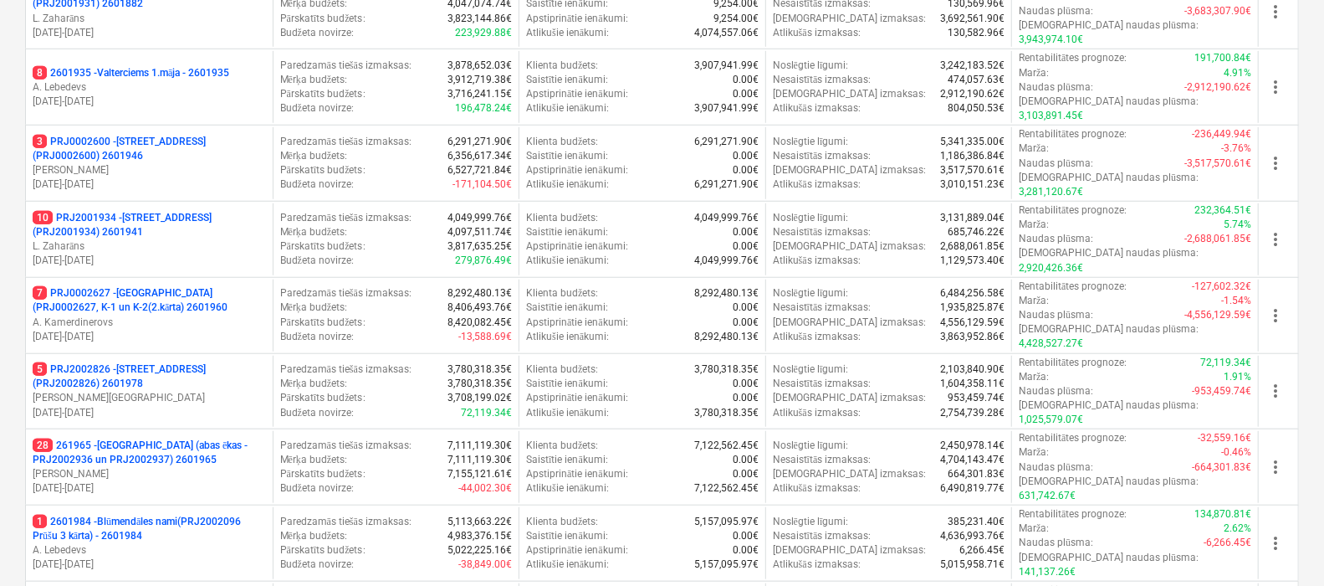
scroll to position [745, 0]
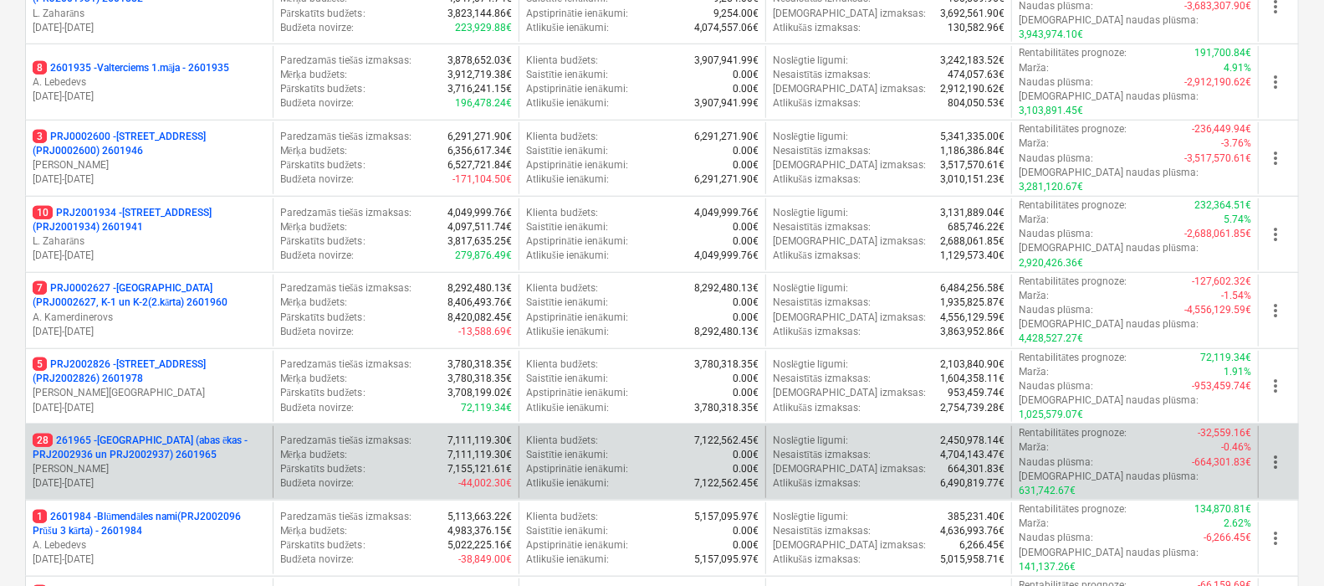
click at [146, 433] on p "28 261965 - [GEOGRAPHIC_DATA] (abas ēkas - PRJ2002936 un PRJ2002937) 2601965" at bounding box center [149, 447] width 233 height 28
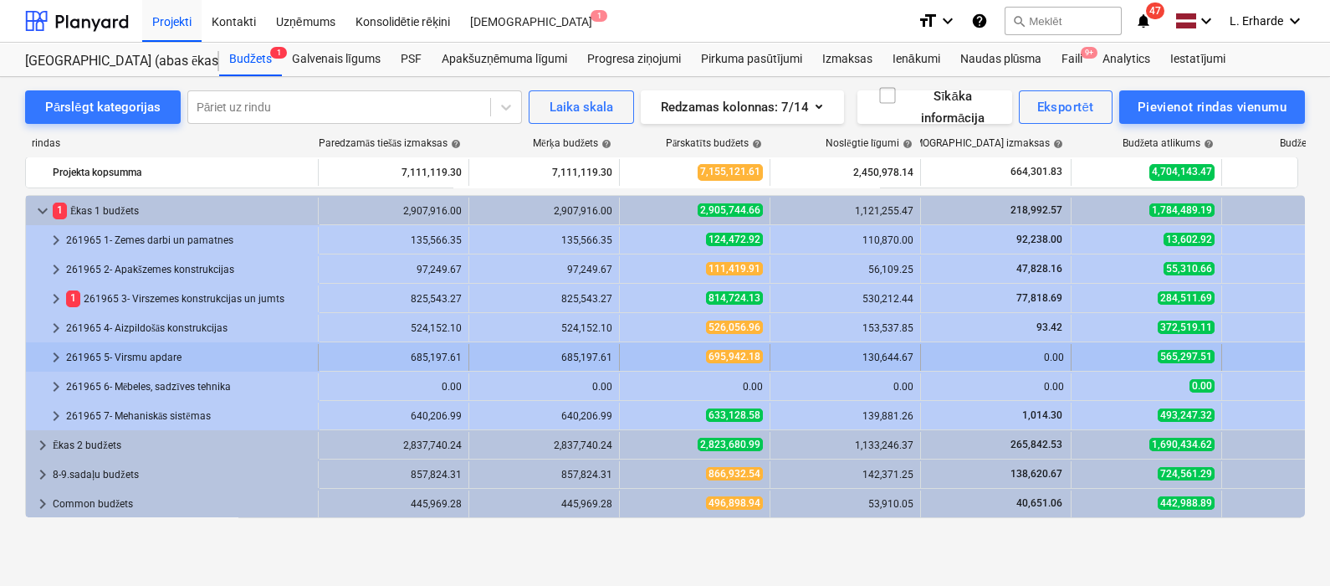
click at [56, 356] on span "keyboard_arrow_right" at bounding box center [56, 357] width 20 height 20
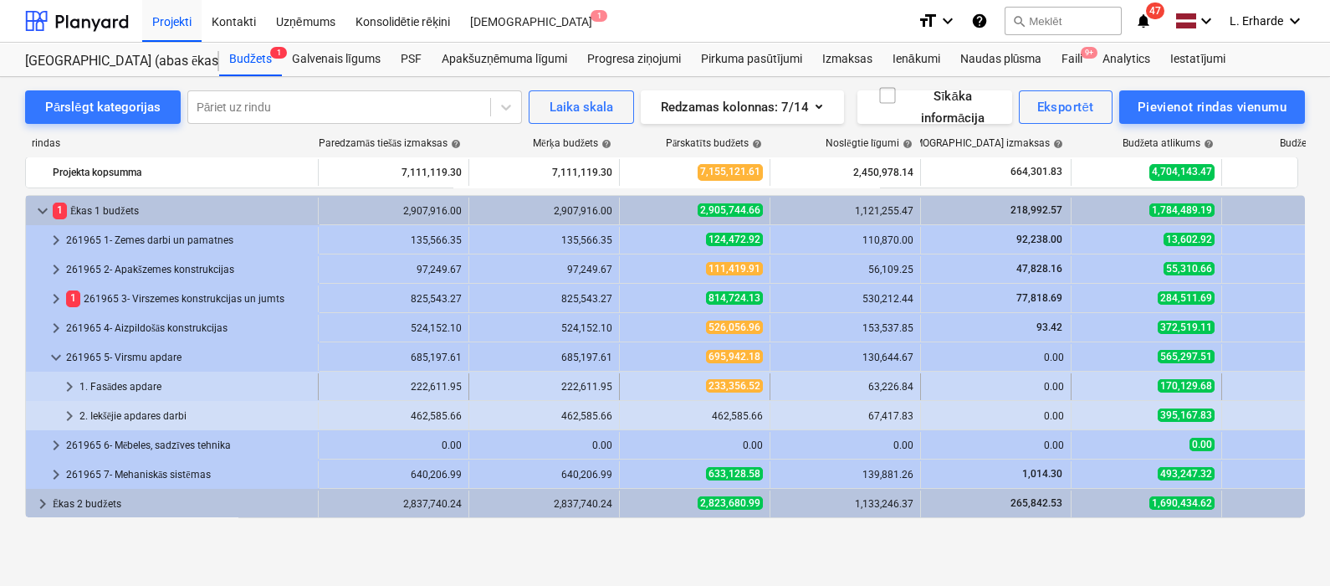
click at [74, 381] on span "keyboard_arrow_right" at bounding box center [69, 386] width 20 height 20
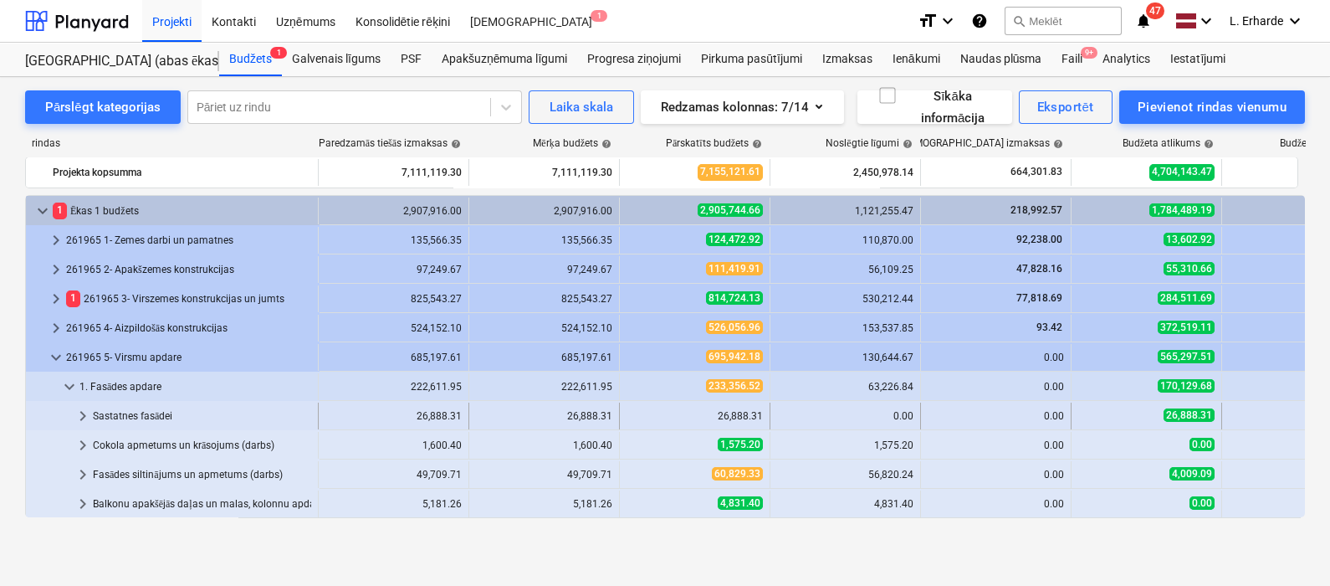
click at [80, 414] on span "keyboard_arrow_right" at bounding box center [83, 416] width 20 height 20
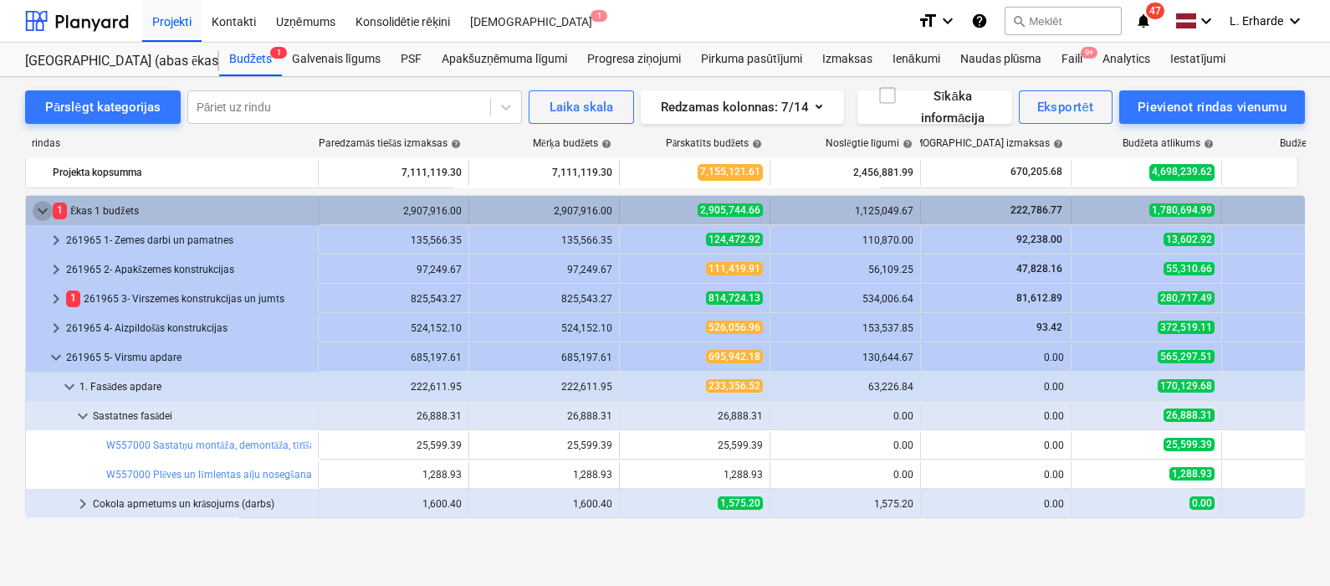
click at [40, 207] on span "keyboard_arrow_down" at bounding box center [43, 211] width 20 height 20
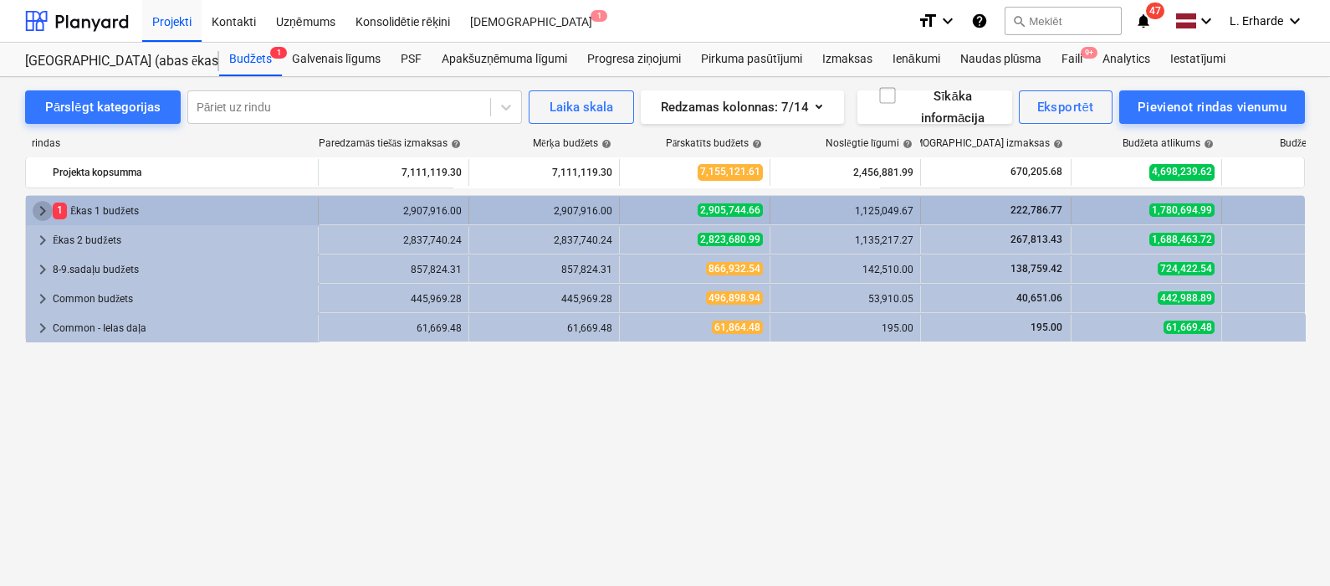
click at [40, 202] on span "keyboard_arrow_right" at bounding box center [43, 211] width 20 height 20
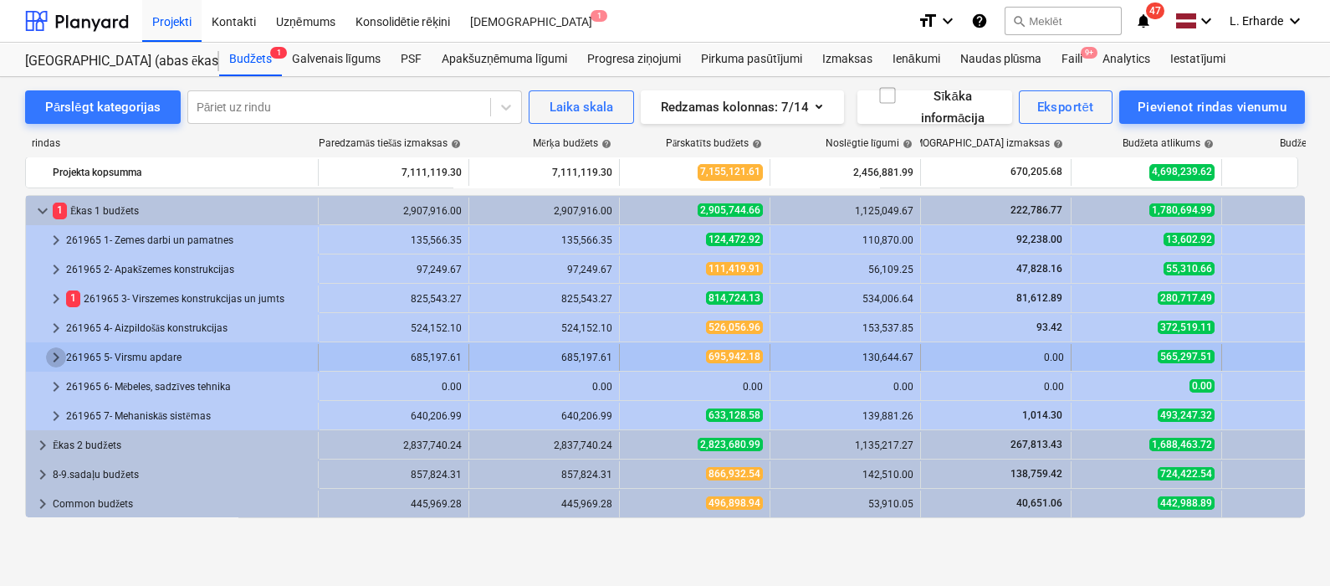
click at [56, 362] on span "keyboard_arrow_right" at bounding box center [56, 357] width 20 height 20
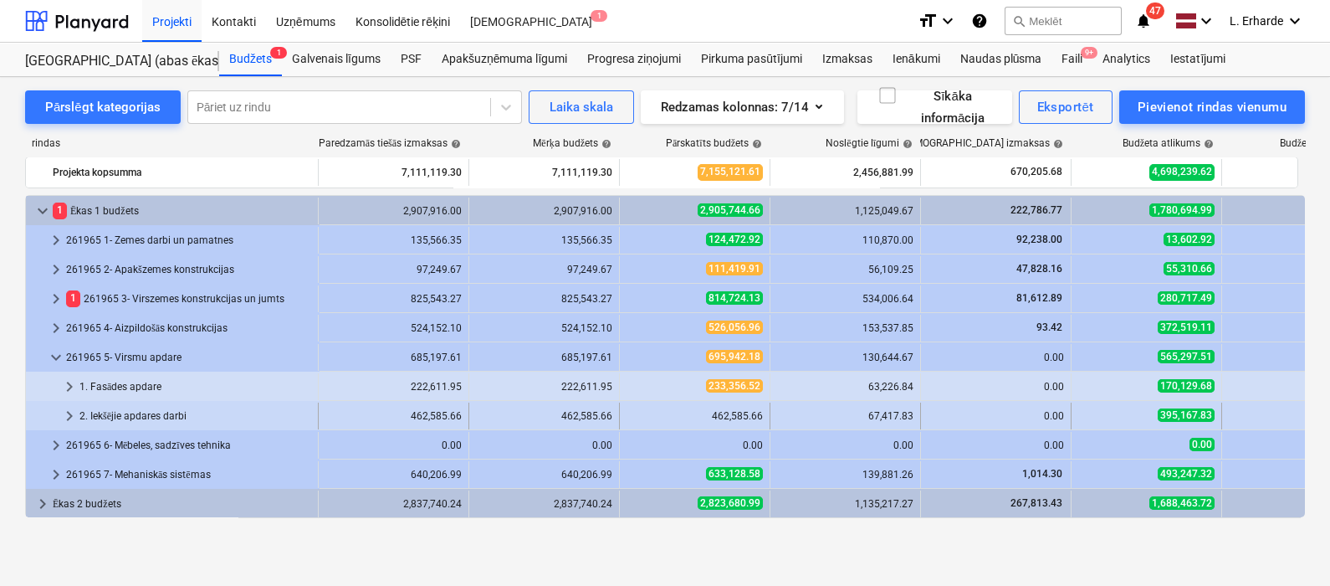
click at [71, 417] on span "keyboard_arrow_right" at bounding box center [69, 416] width 20 height 20
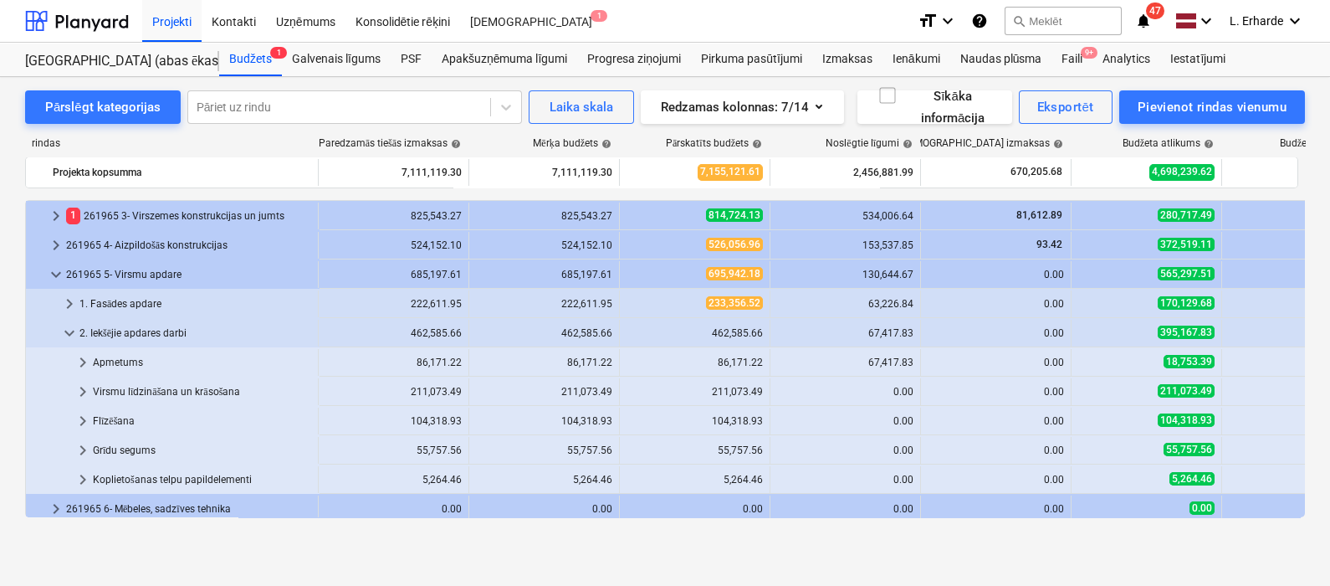
scroll to position [125, 0]
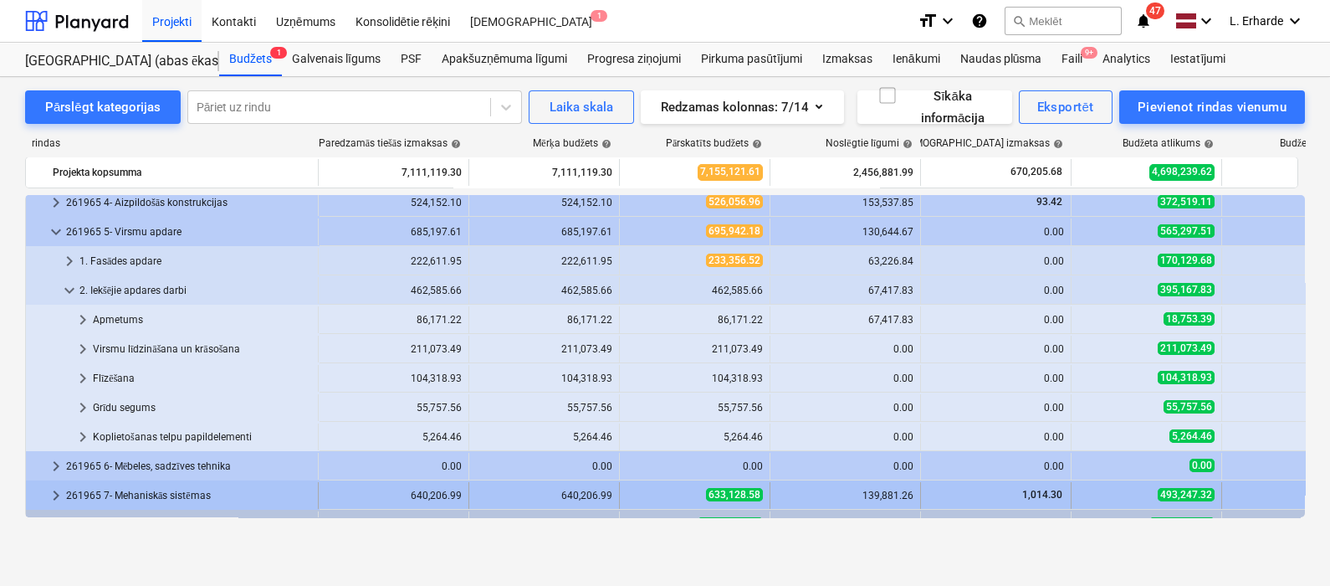
click at [55, 483] on div "keyboard_arrow_right" at bounding box center [56, 495] width 20 height 27
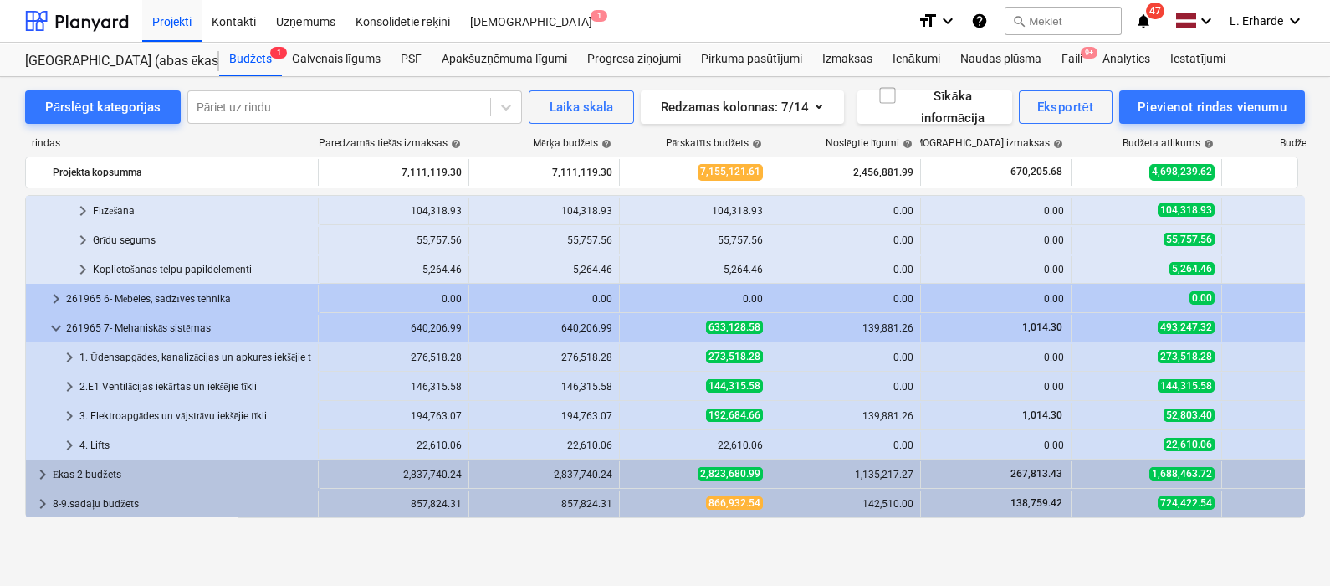
scroll to position [334, 0]
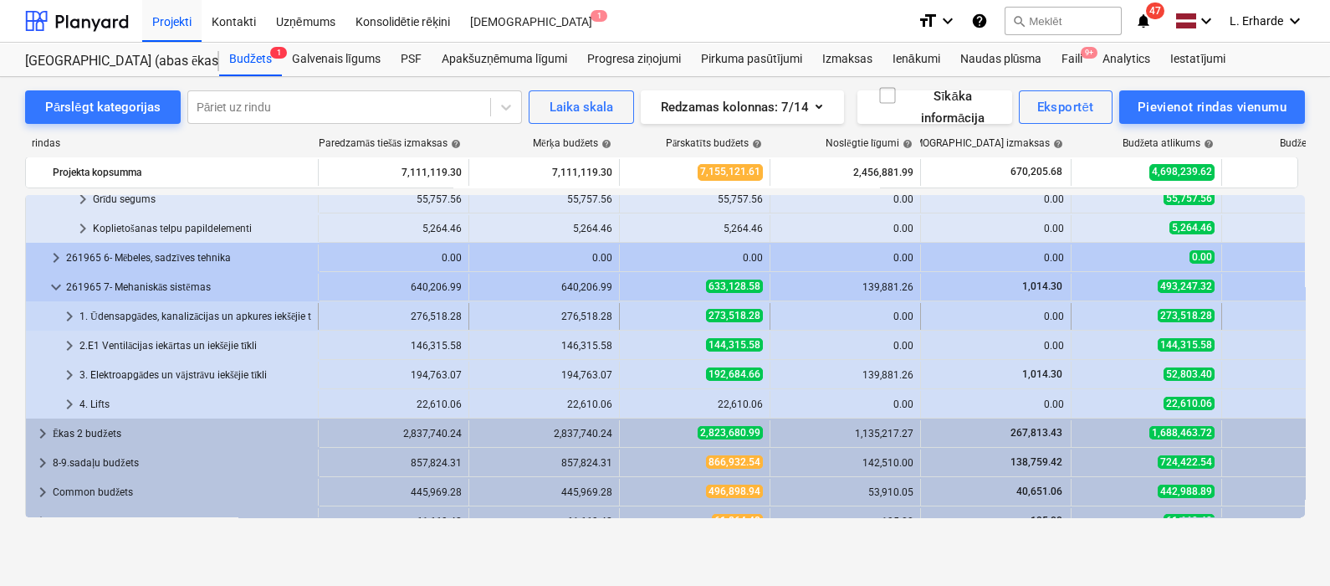
click at [69, 309] on span "keyboard_arrow_right" at bounding box center [69, 316] width 20 height 20
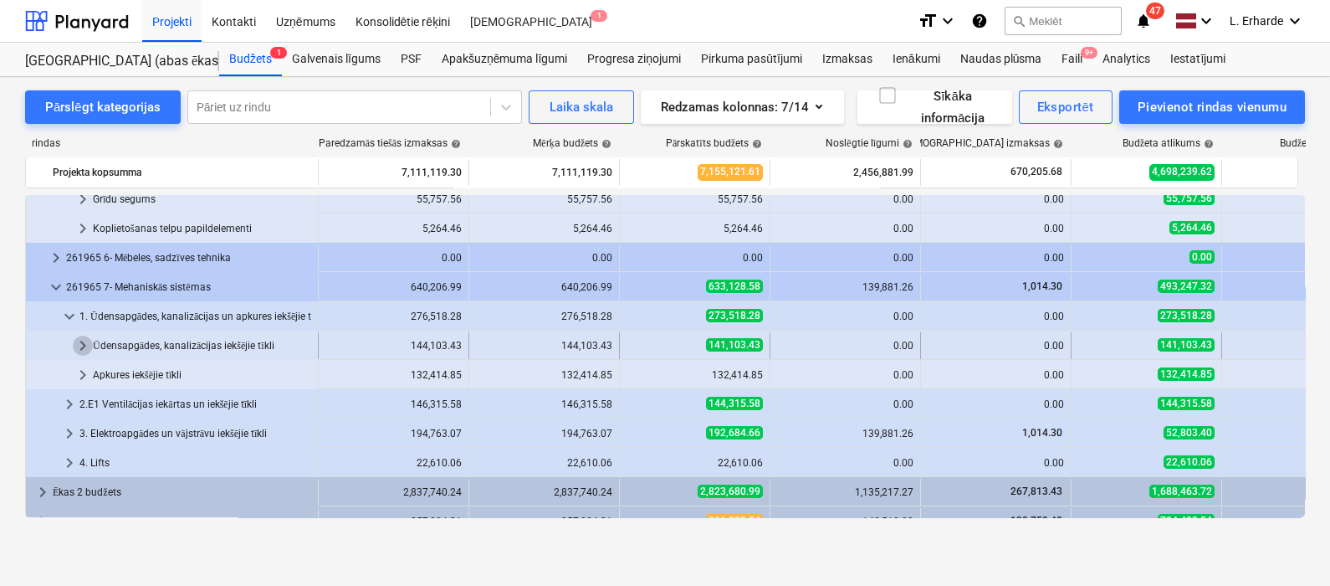
click at [84, 340] on span "keyboard_arrow_right" at bounding box center [83, 345] width 20 height 20
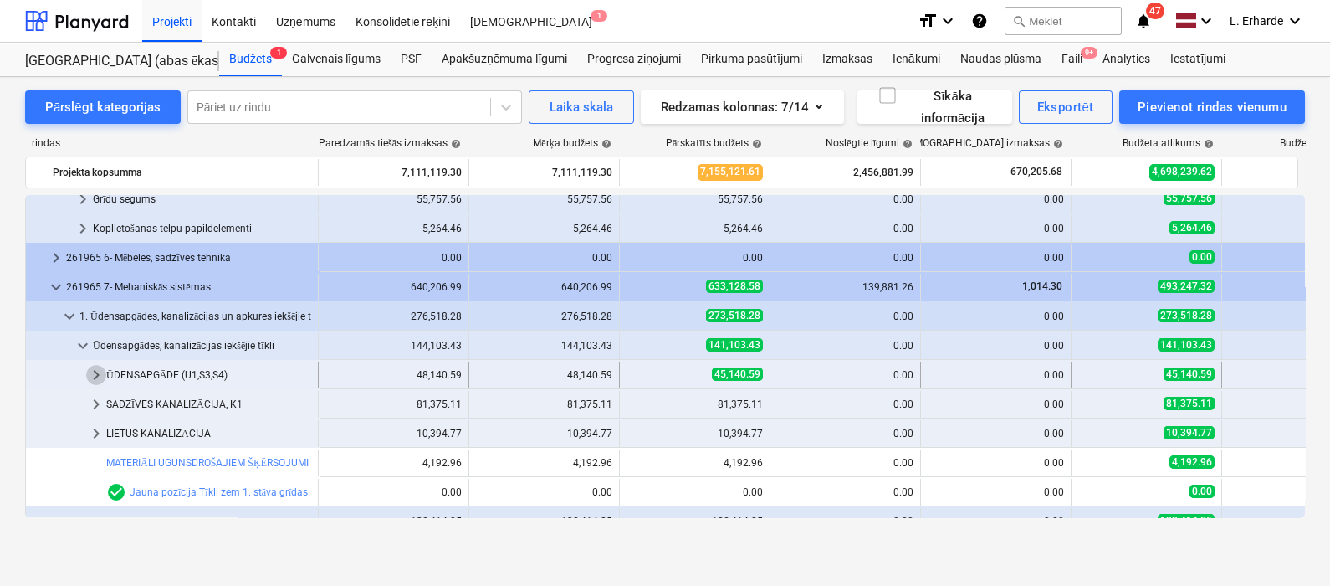
click at [95, 373] on span "keyboard_arrow_right" at bounding box center [96, 375] width 20 height 20
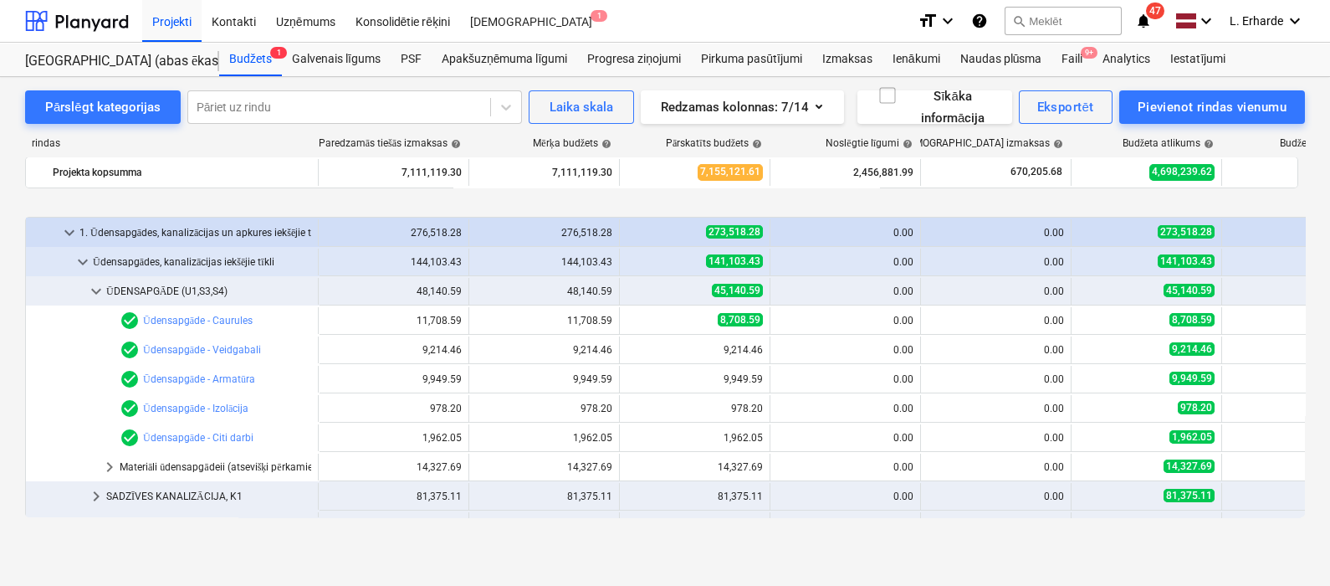
scroll to position [502, 0]
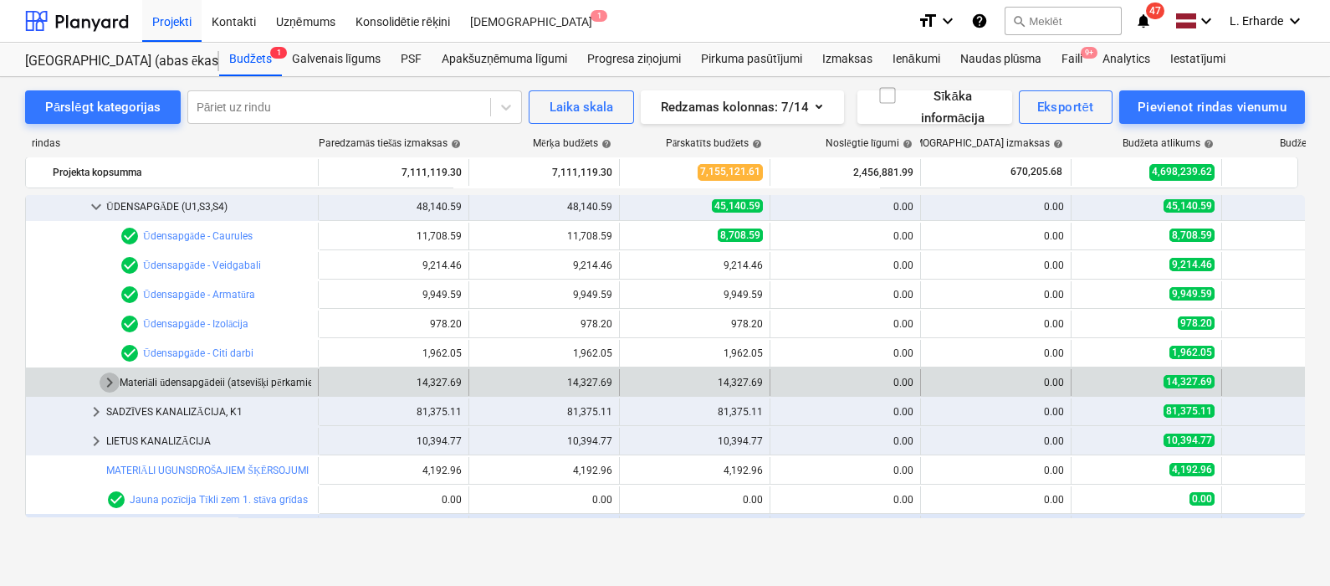
click at [109, 378] on span "keyboard_arrow_right" at bounding box center [110, 382] width 20 height 20
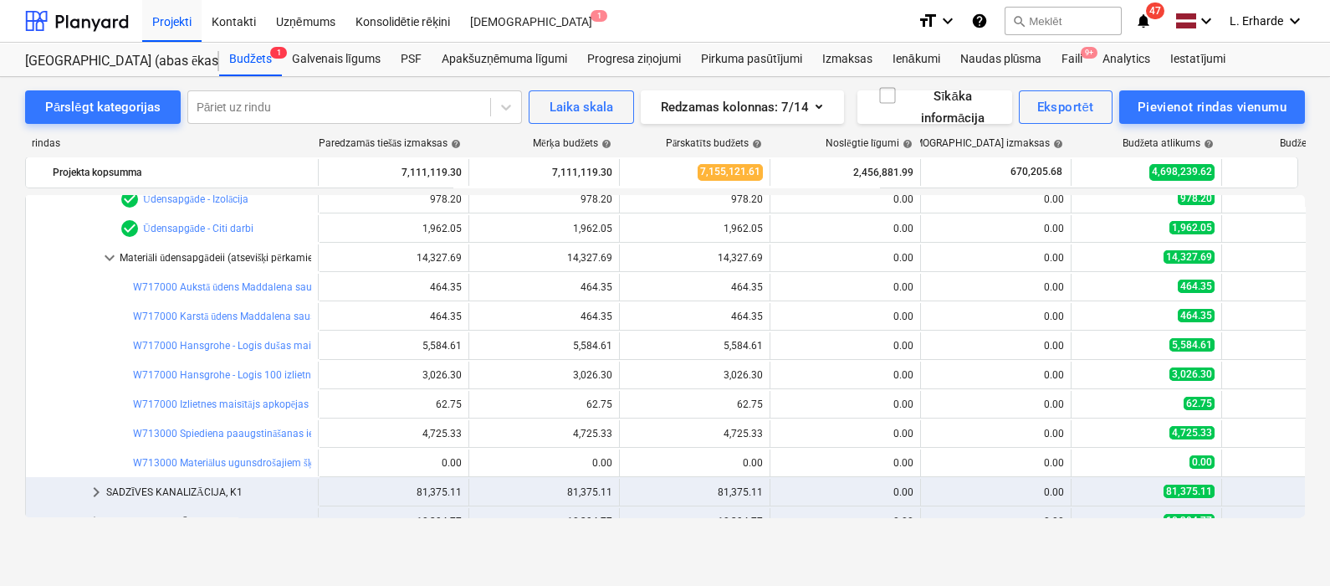
scroll to position [668, 0]
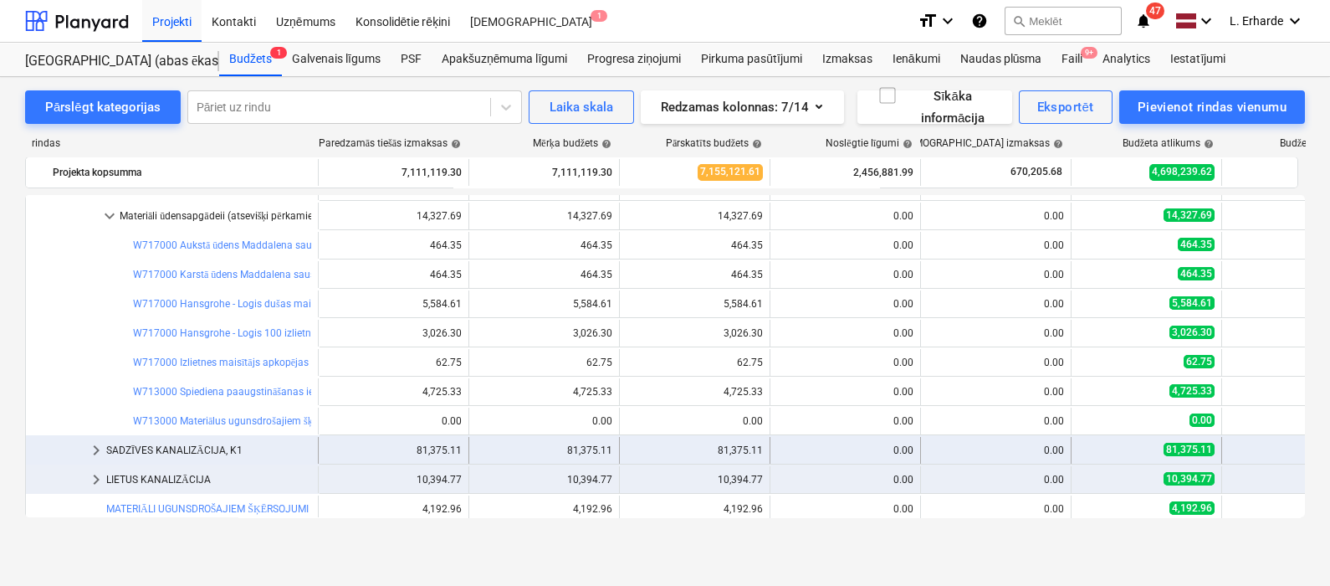
click at [97, 446] on span "keyboard_arrow_right" at bounding box center [96, 450] width 20 height 20
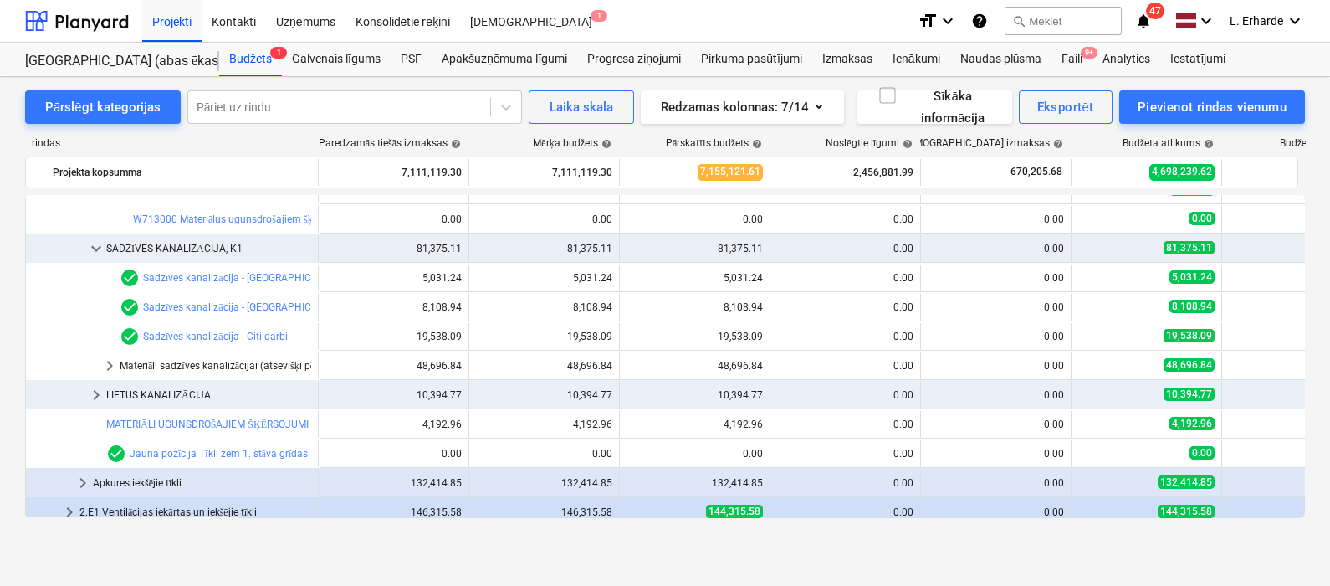
scroll to position [878, 0]
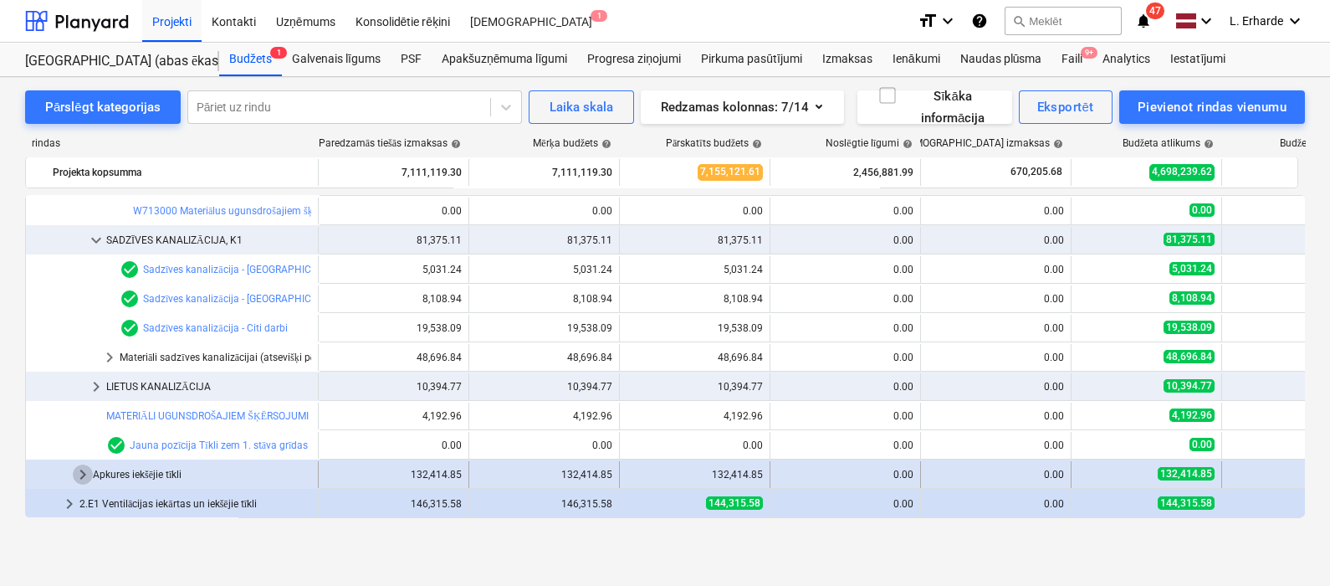
click at [78, 468] on span "keyboard_arrow_right" at bounding box center [83, 474] width 20 height 20
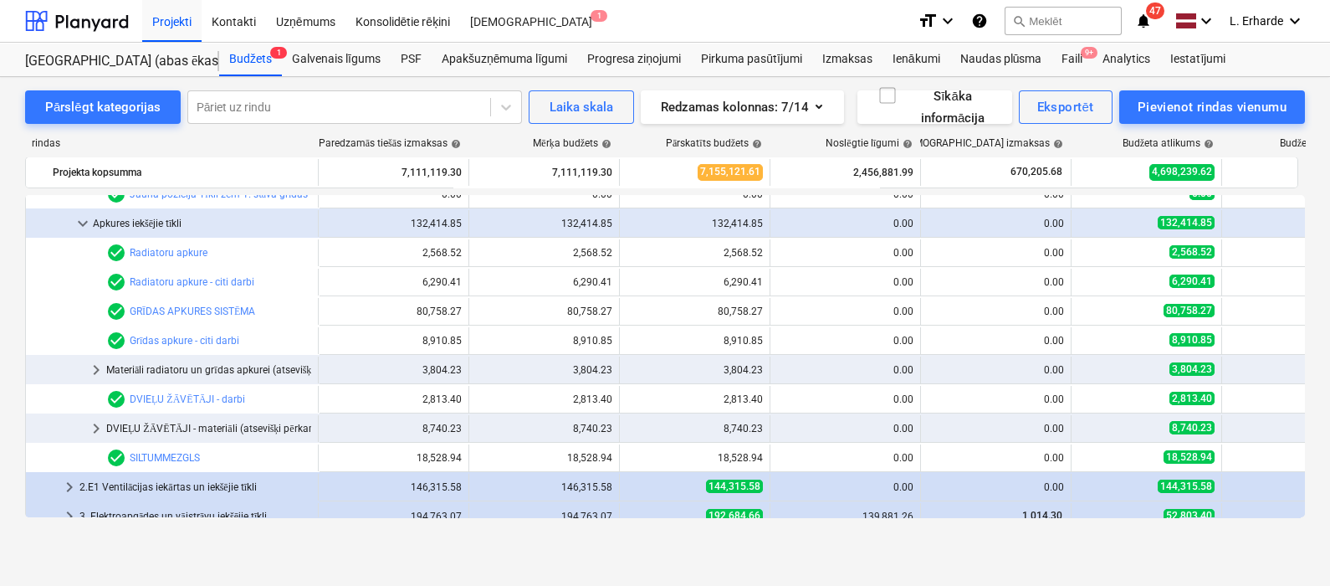
scroll to position [1087, 0]
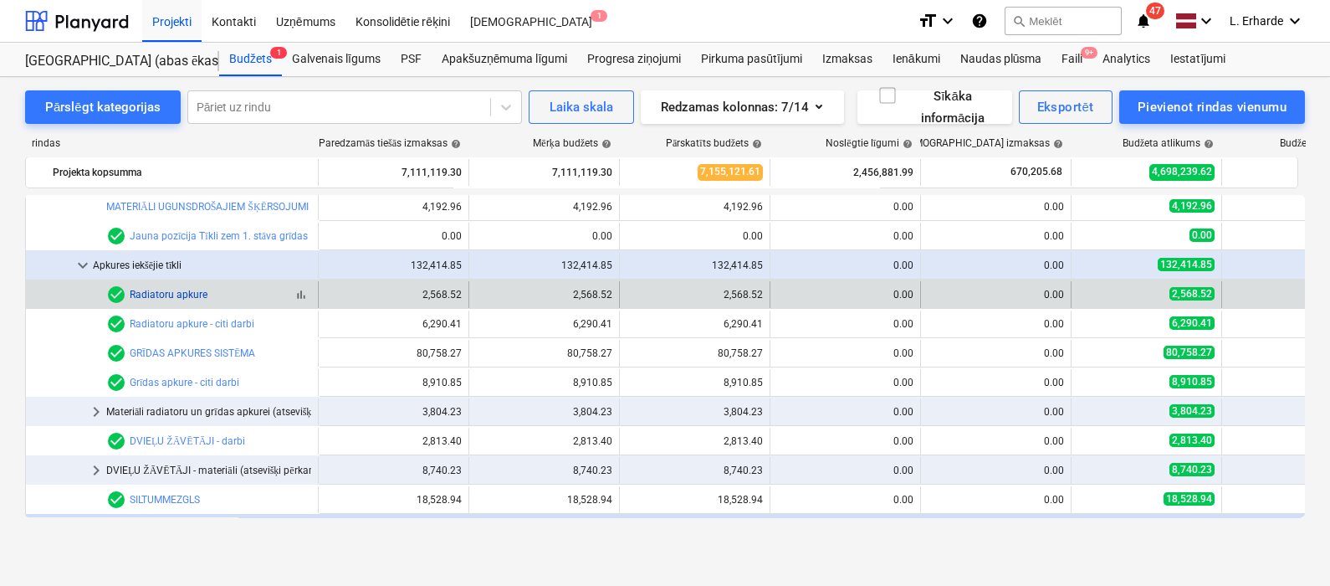
click at [169, 292] on link "Radiatoru apkure" at bounding box center [169, 295] width 78 height 12
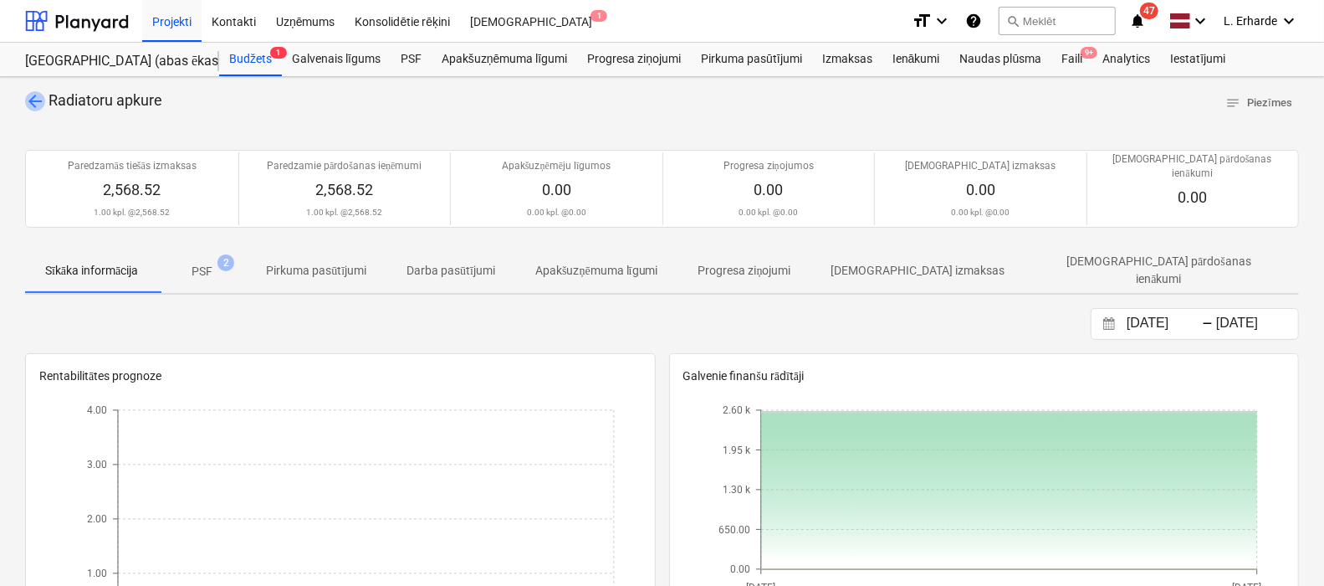
click at [38, 105] on span "arrow_back" at bounding box center [35, 101] width 20 height 20
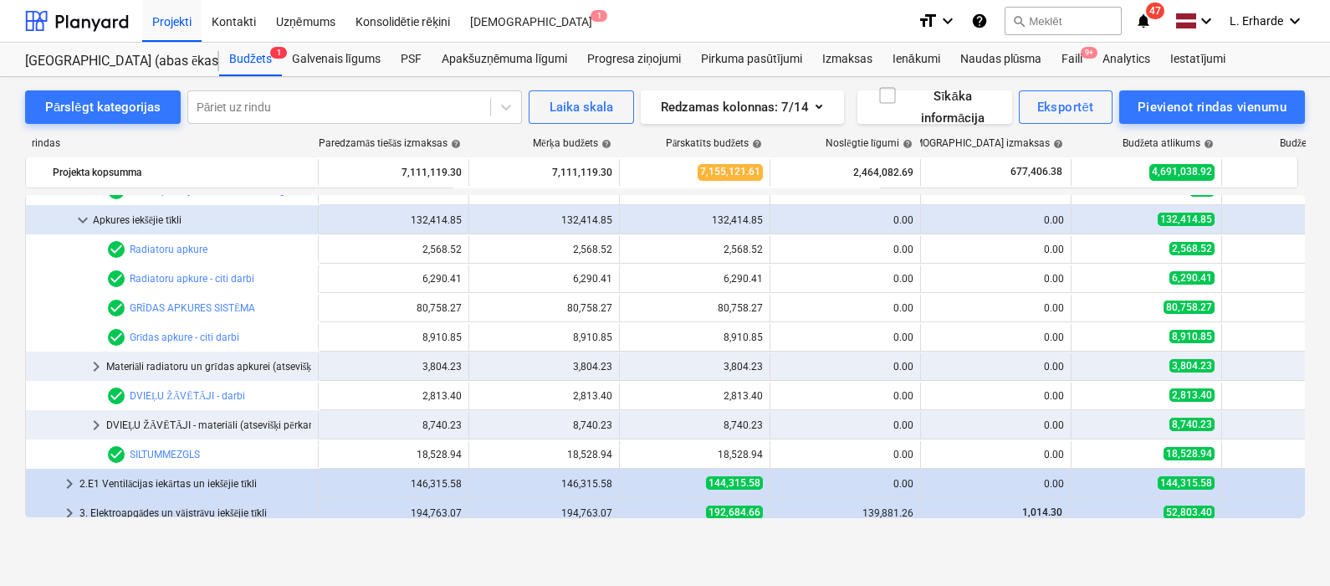
scroll to position [1129, 0]
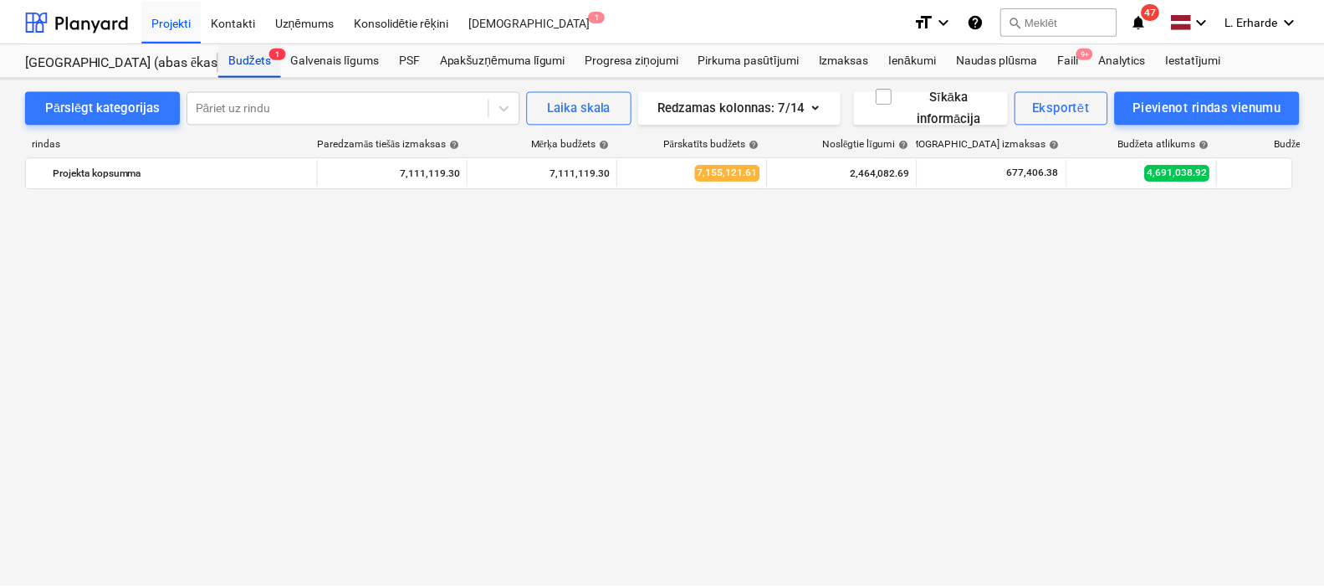
scroll to position [1129, 0]
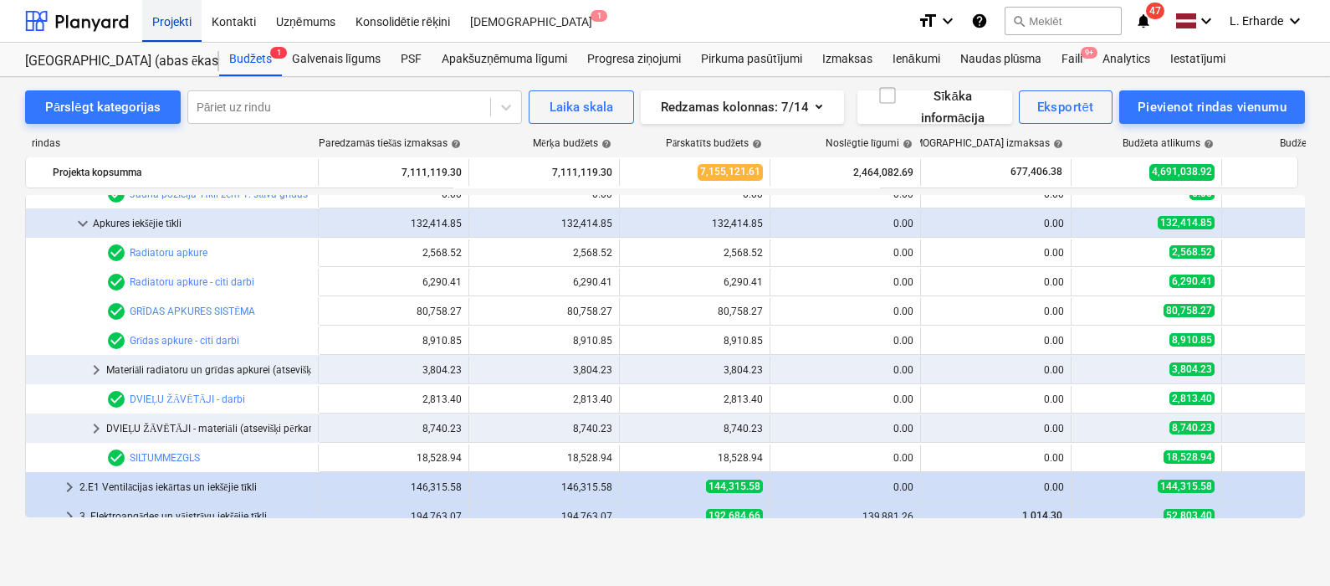
click at [181, 20] on div "Projekti" at bounding box center [171, 20] width 59 height 43
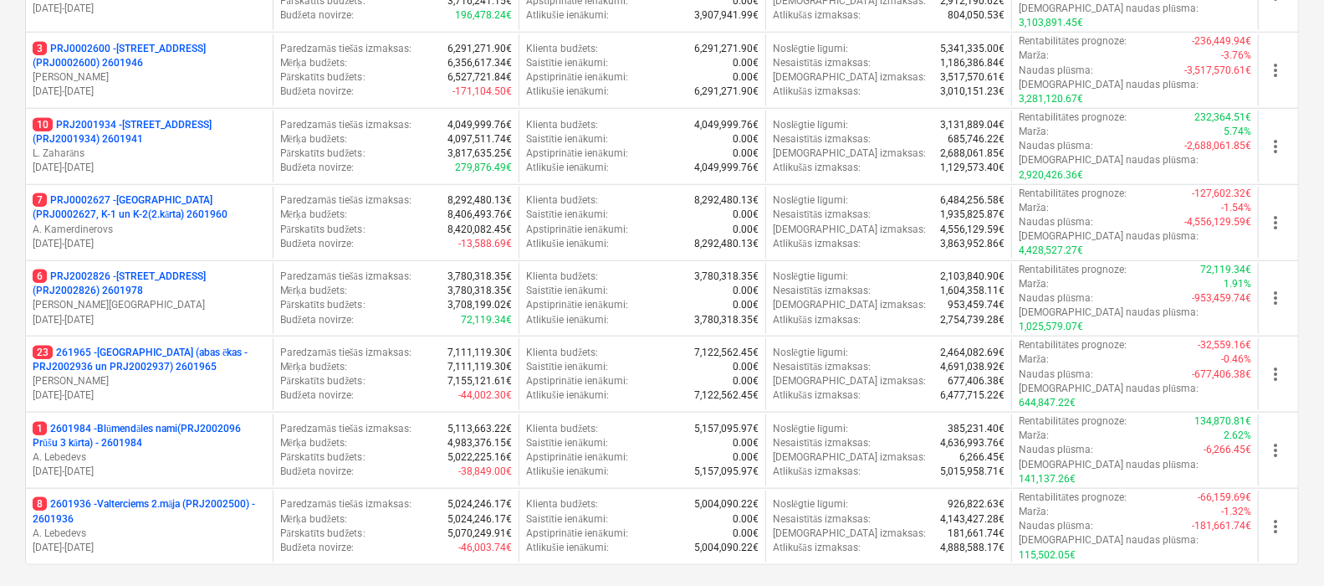
scroll to position [836, 0]
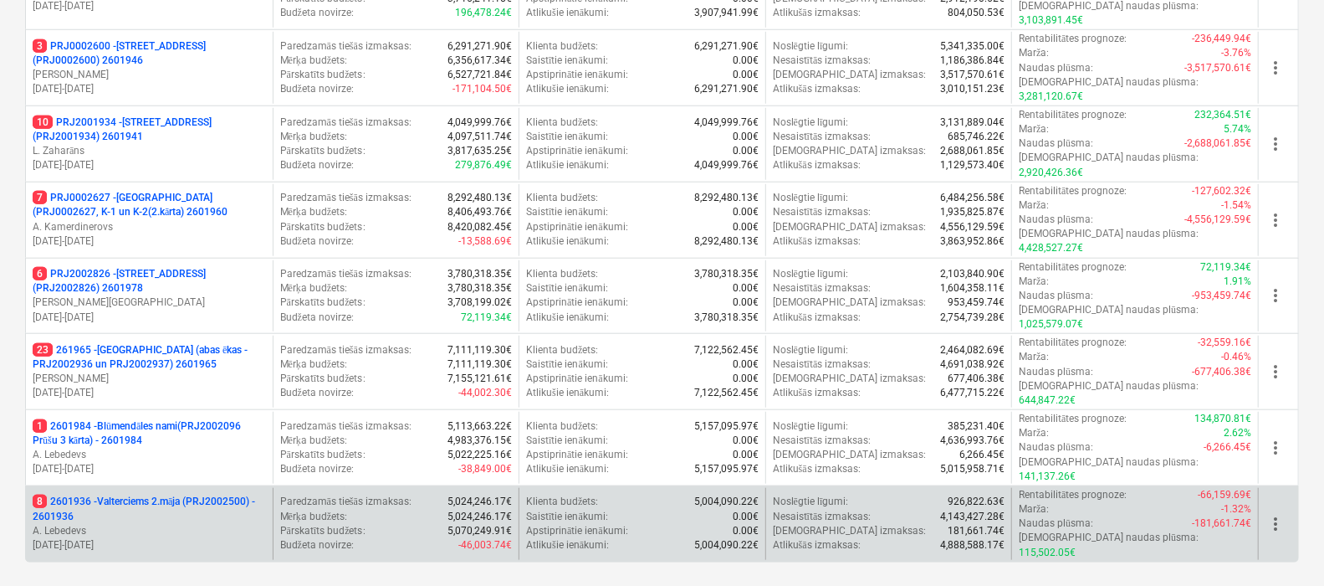
click at [233, 494] on p "8 2601936 - Valterciems 2.māja (PRJ2002500) - 2601936" at bounding box center [149, 508] width 233 height 28
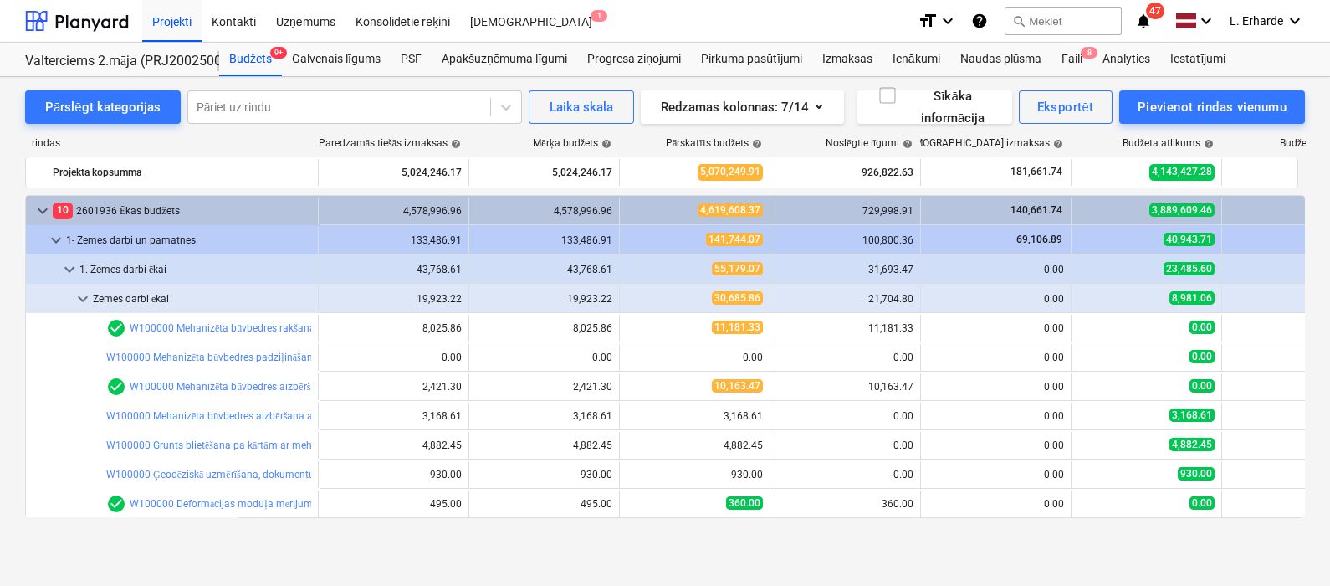
scroll to position [130, 0]
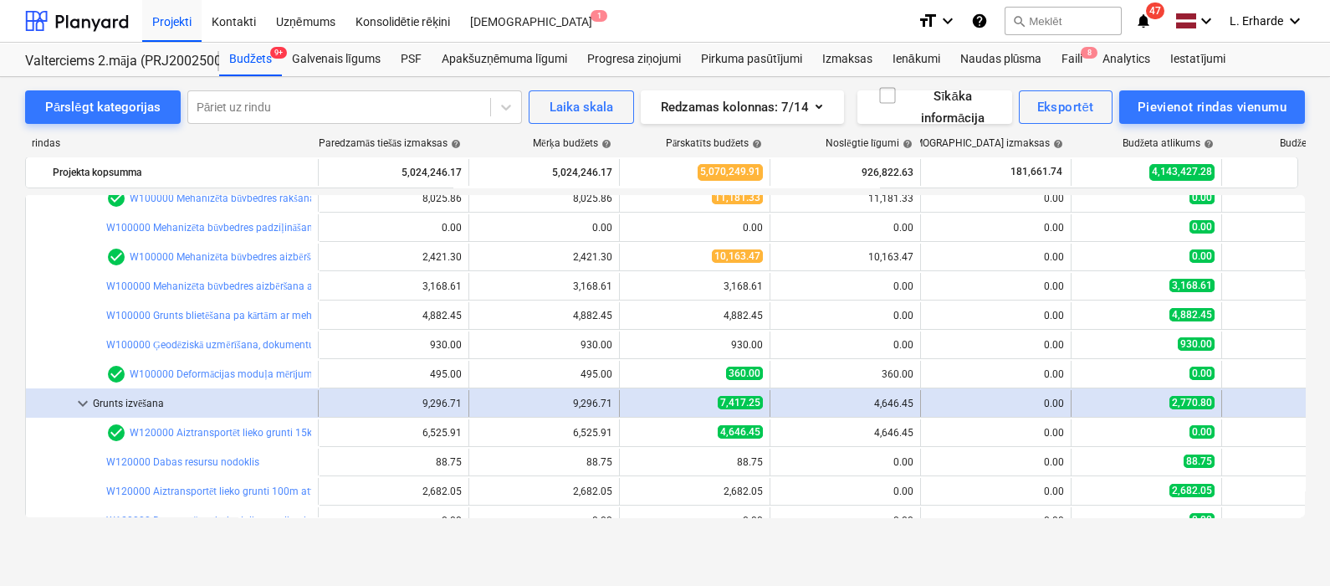
click at [82, 399] on span "keyboard_arrow_down" at bounding box center [83, 403] width 20 height 20
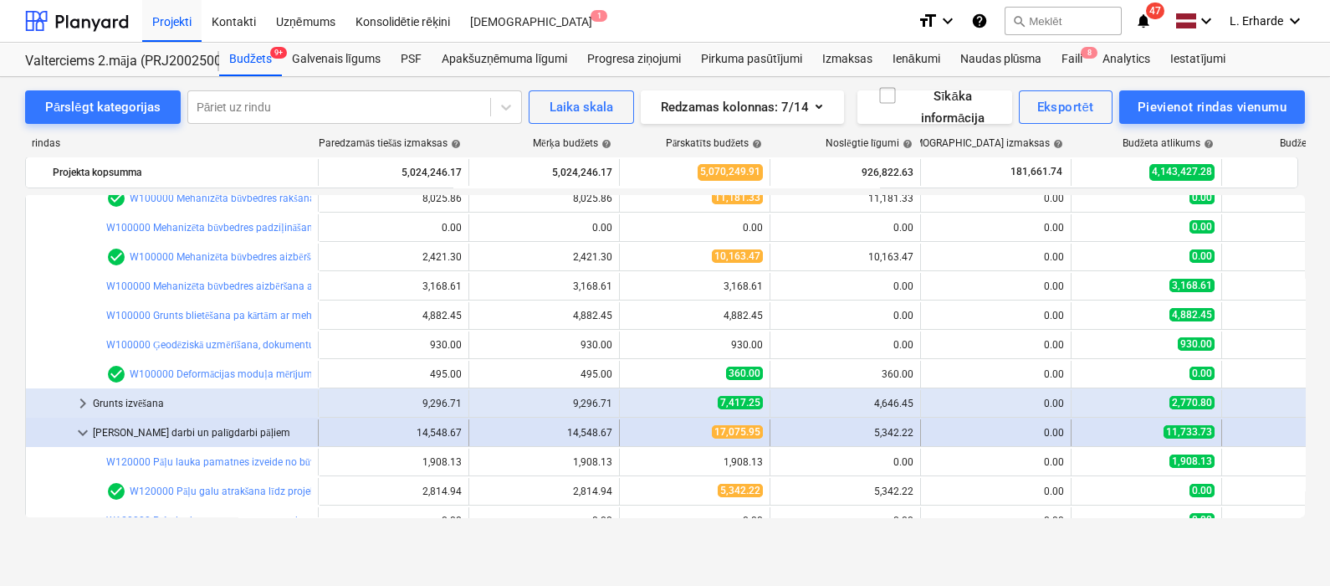
click at [86, 437] on span "keyboard_arrow_down" at bounding box center [83, 432] width 20 height 20
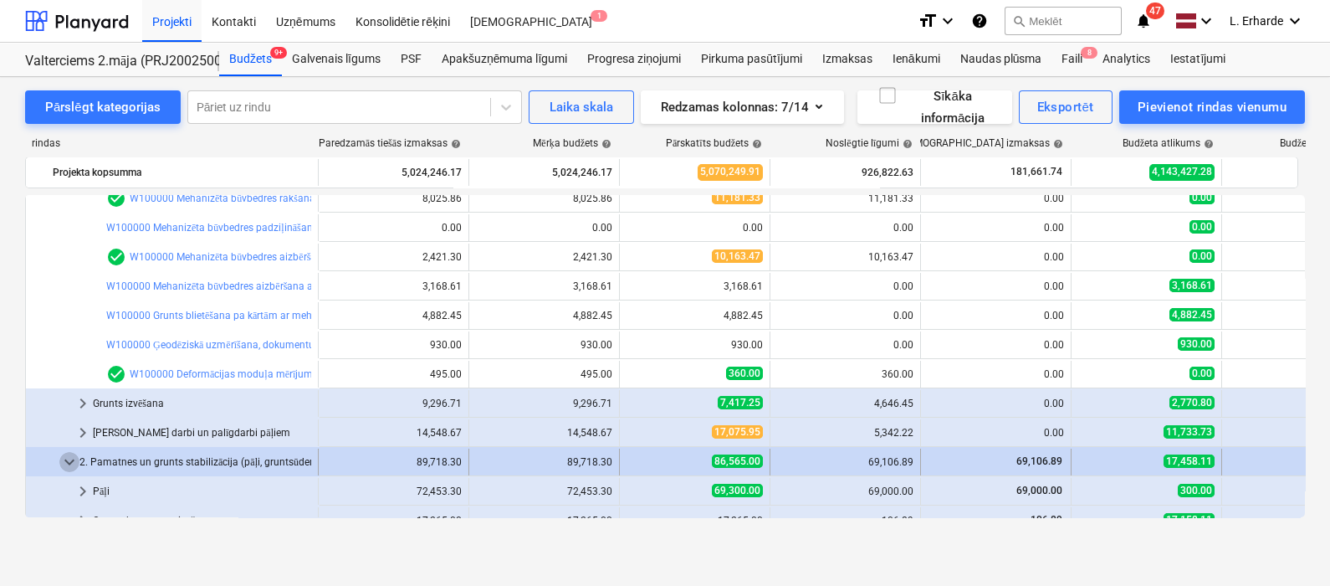
click at [73, 453] on span "keyboard_arrow_down" at bounding box center [69, 462] width 20 height 20
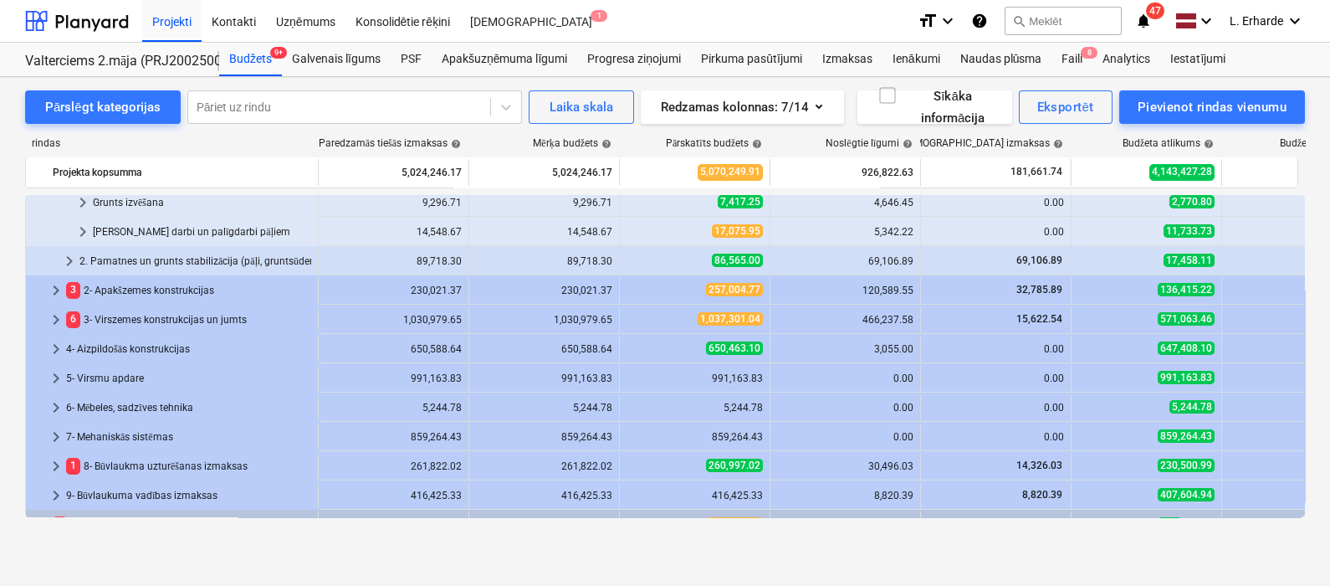
scroll to position [350, 0]
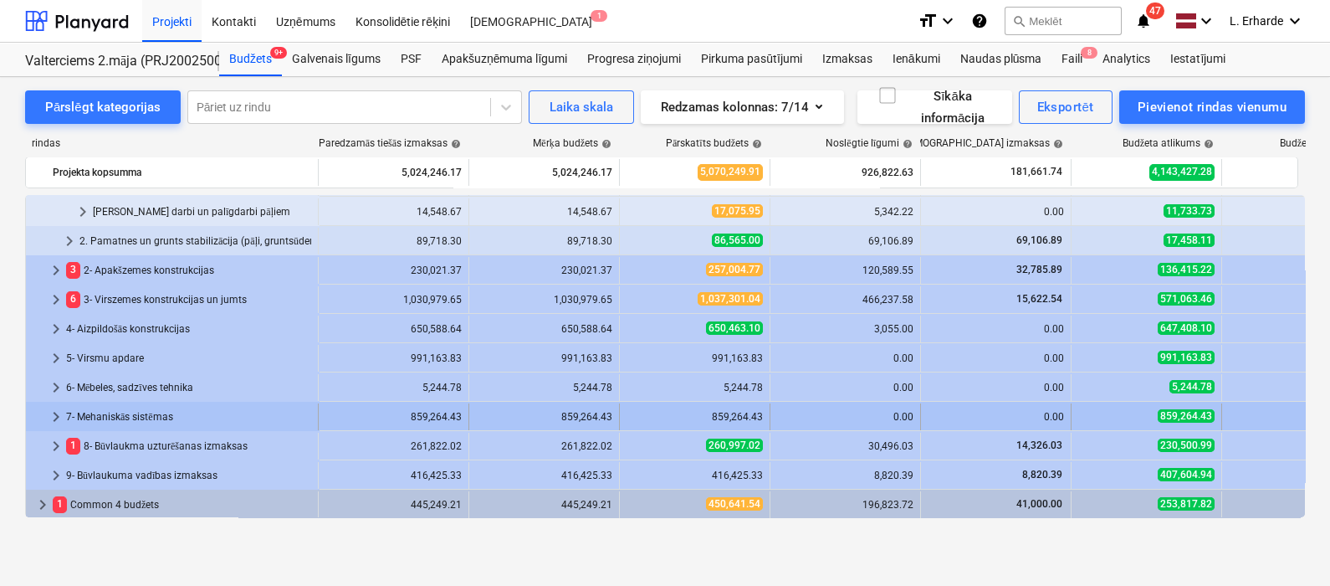
click at [53, 414] on span "keyboard_arrow_right" at bounding box center [56, 417] width 20 height 20
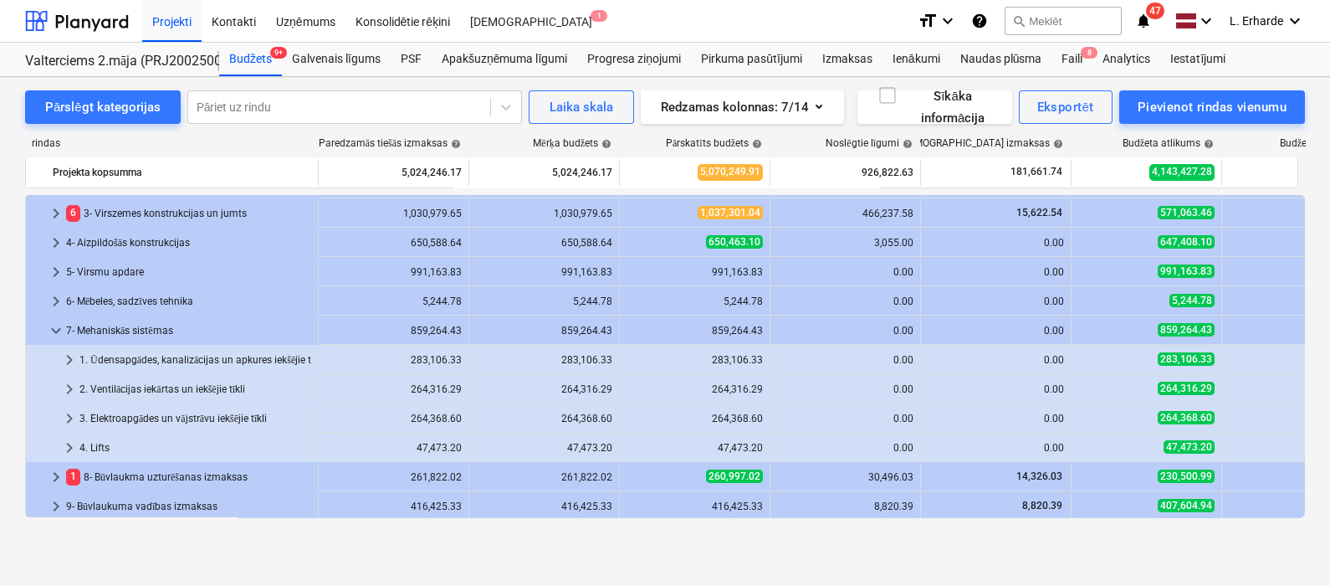
scroll to position [439, 0]
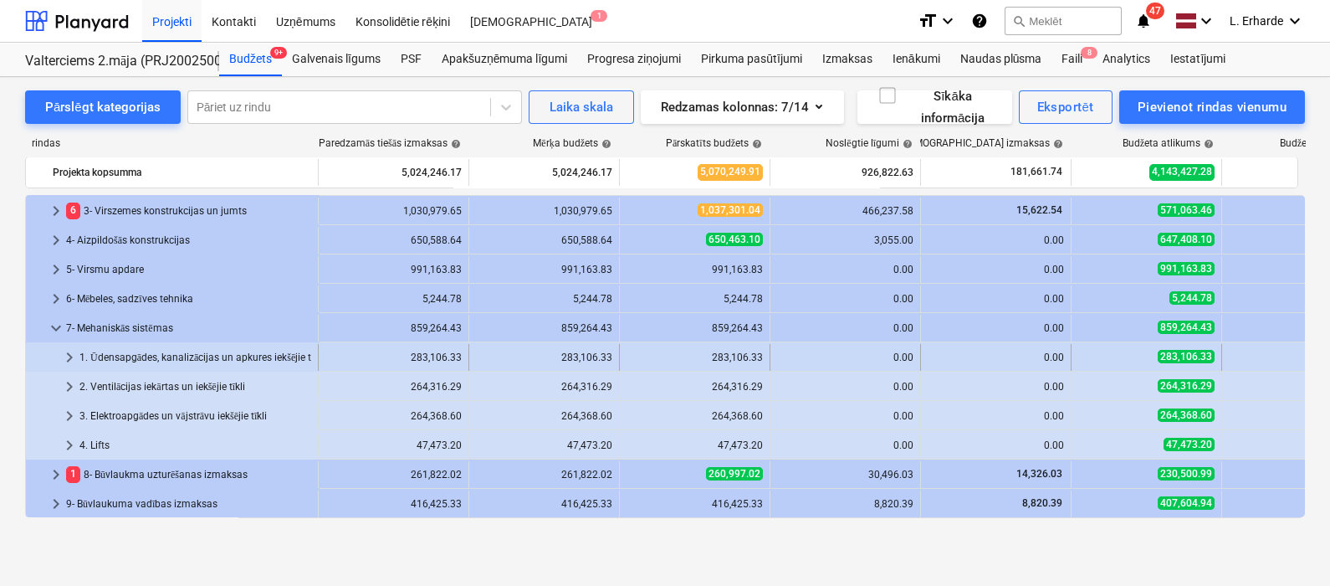
click at [75, 348] on span "keyboard_arrow_right" at bounding box center [69, 357] width 20 height 20
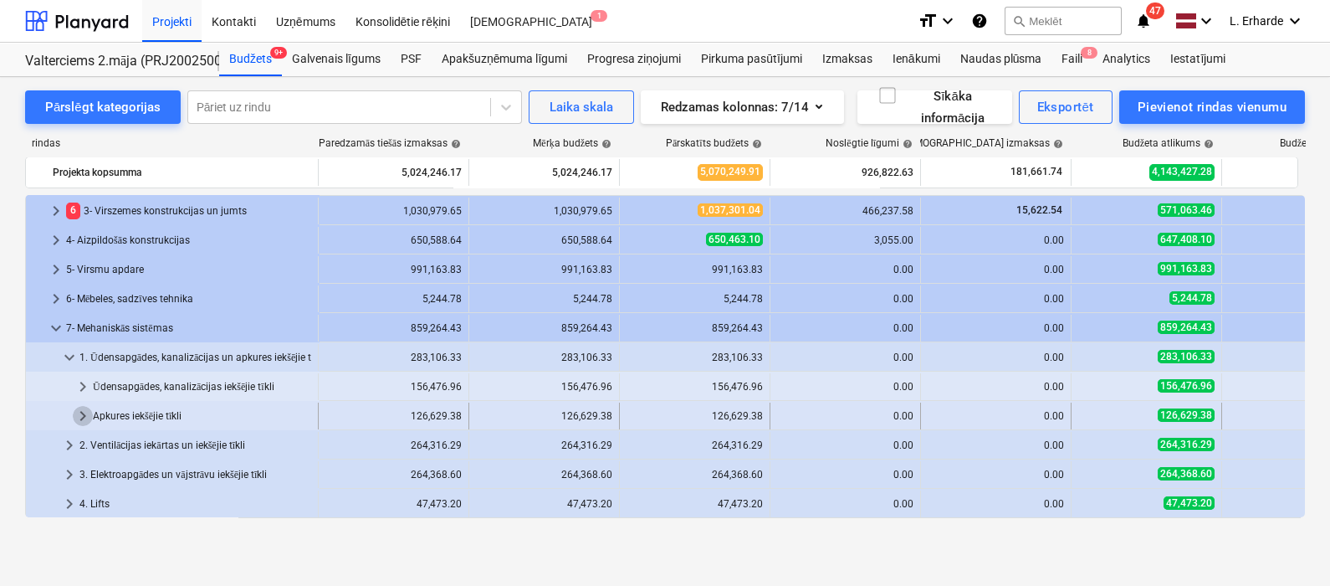
click at [79, 417] on span "keyboard_arrow_right" at bounding box center [83, 416] width 20 height 20
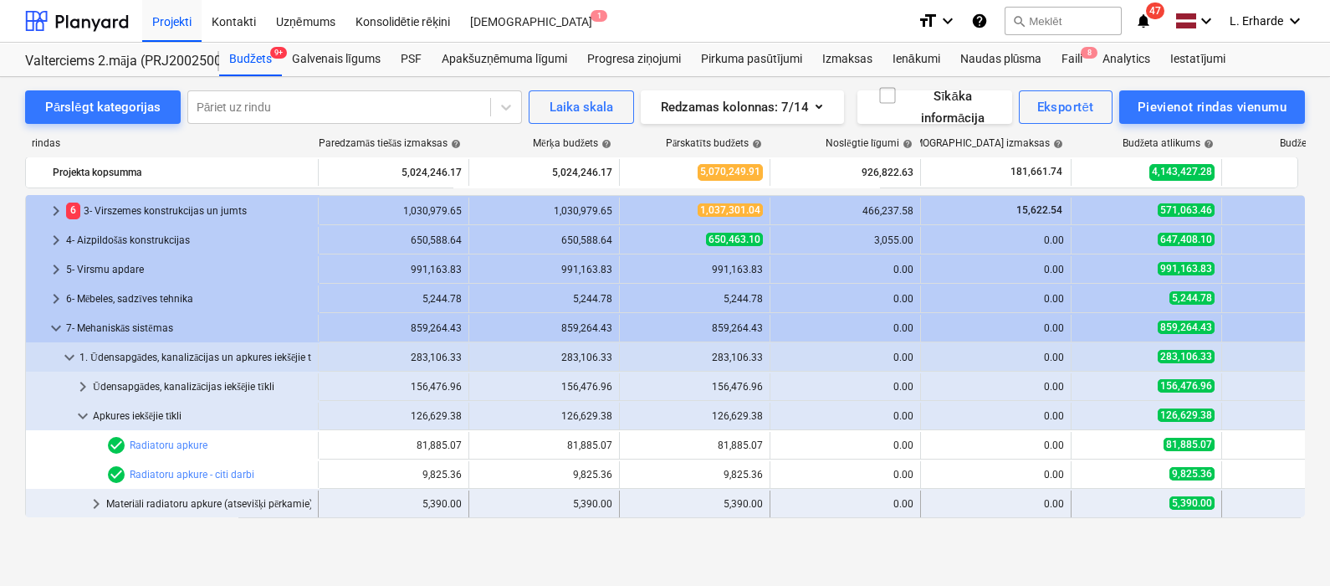
click at [97, 502] on span "keyboard_arrow_right" at bounding box center [96, 504] width 20 height 20
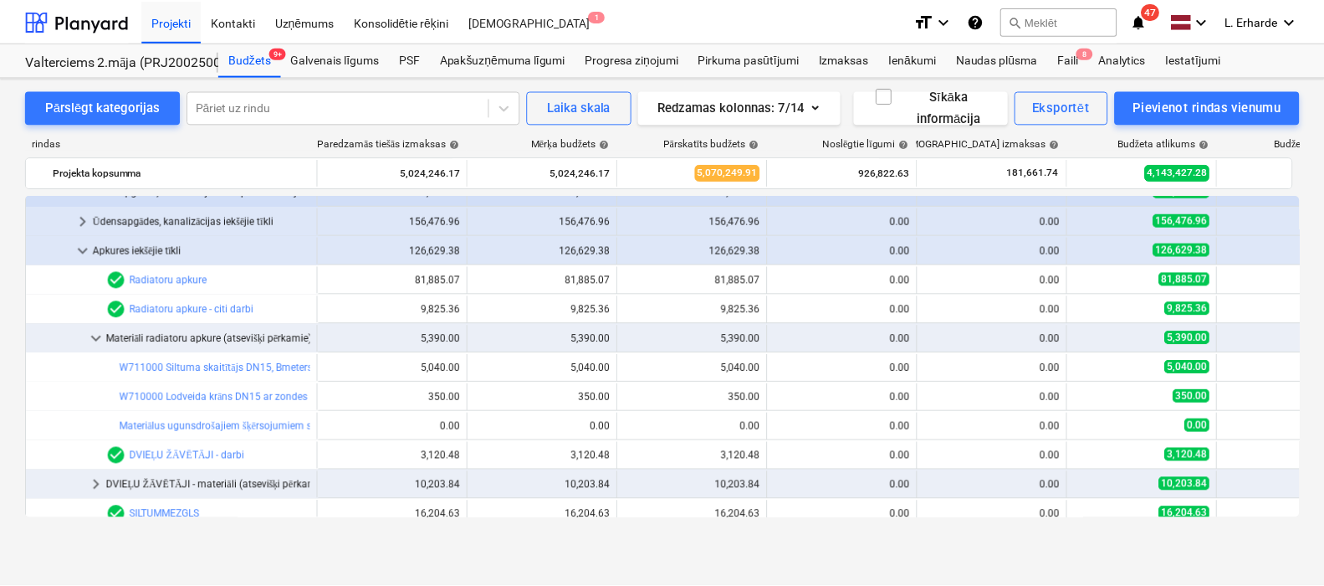
scroll to position [596, 0]
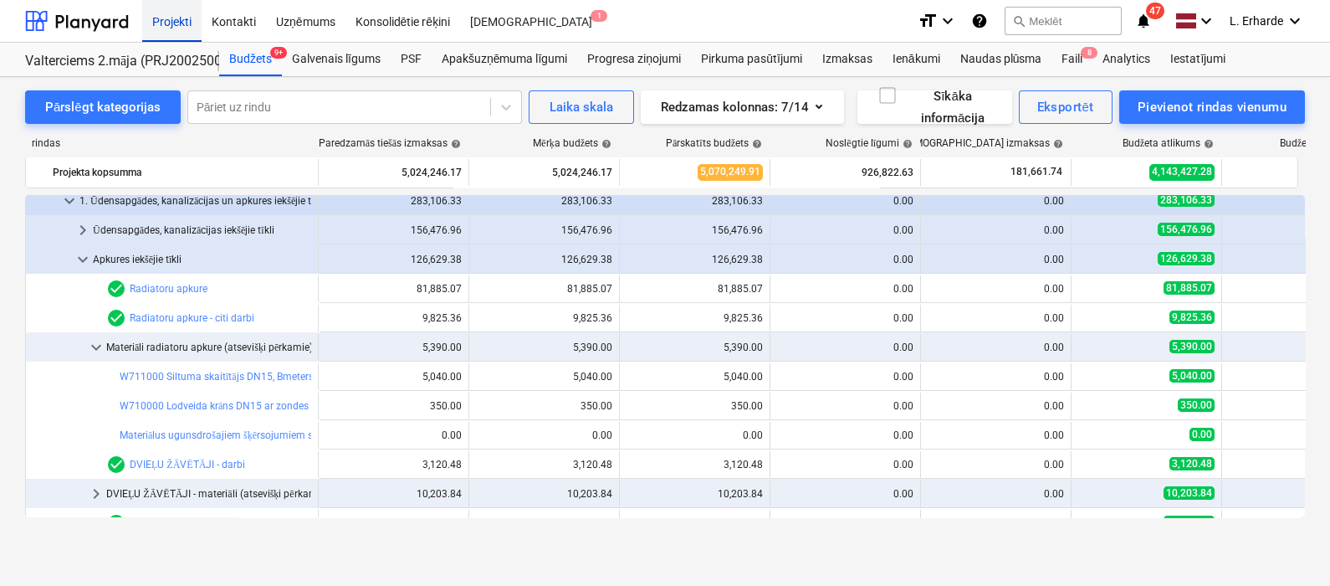
click at [179, 27] on div "Projekti" at bounding box center [171, 20] width 59 height 43
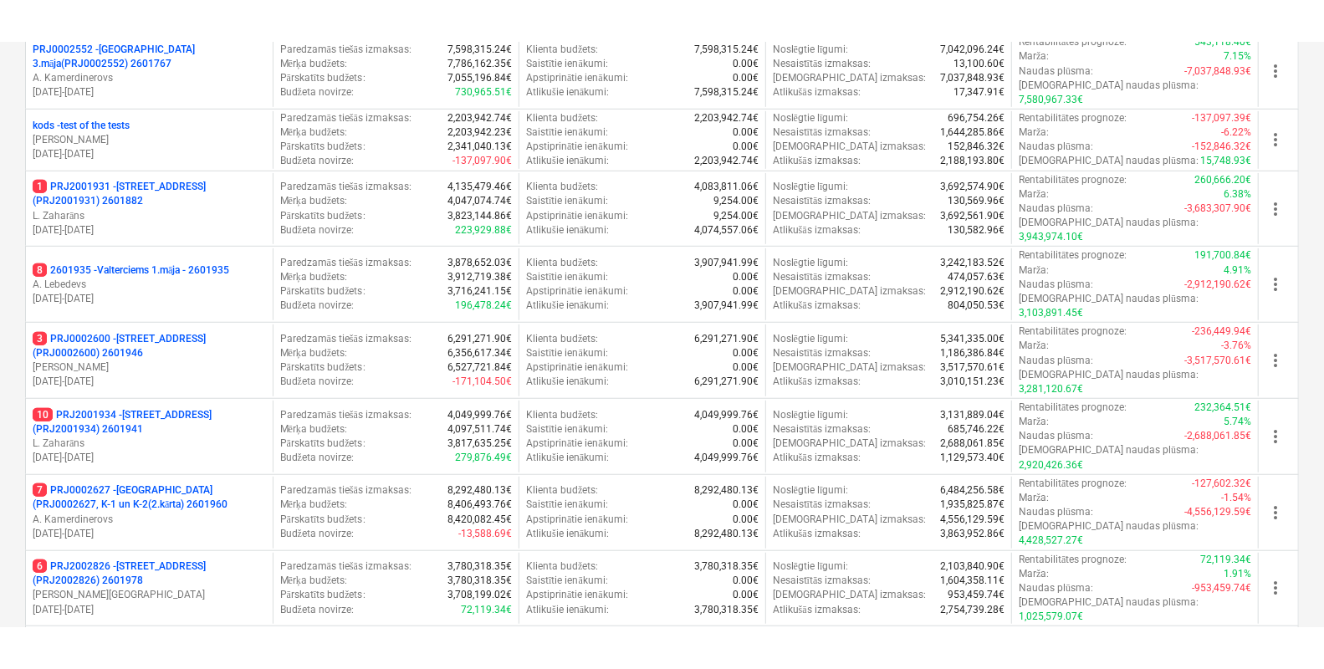
scroll to position [586, 0]
